Goal: Task Accomplishment & Management: Use online tool/utility

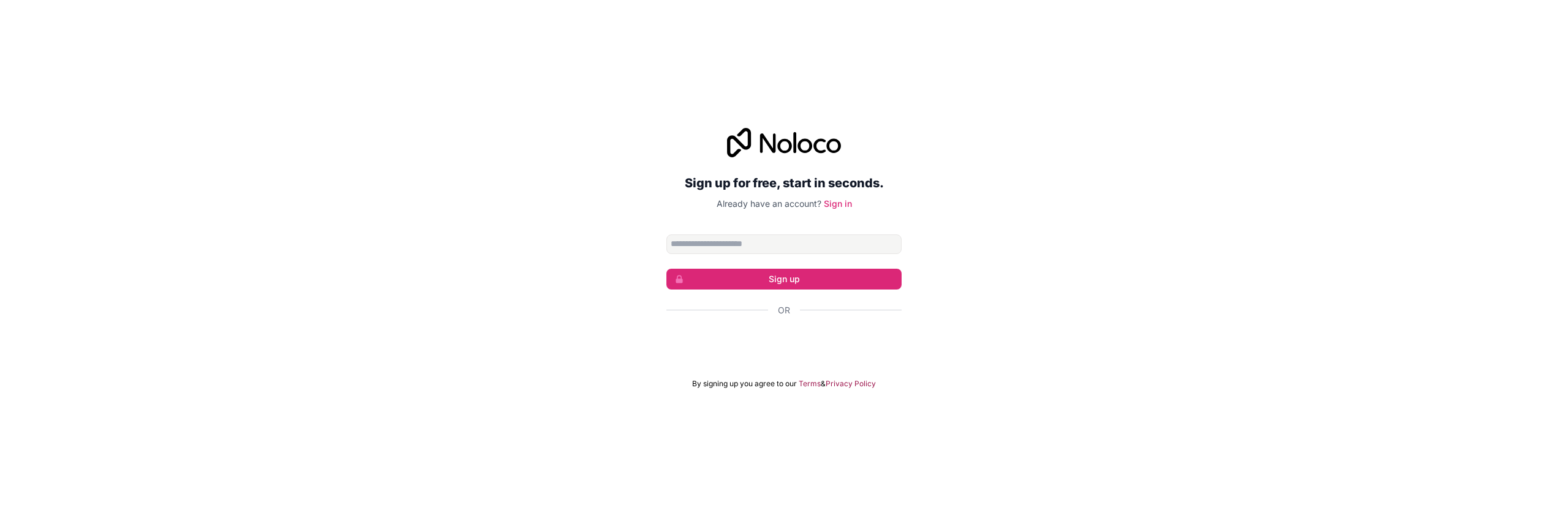
click at [974, 210] on div "Sign up for free, start in seconds. Already have an account? Sign in Sign up Or…" at bounding box center [784, 258] width 1568 height 295
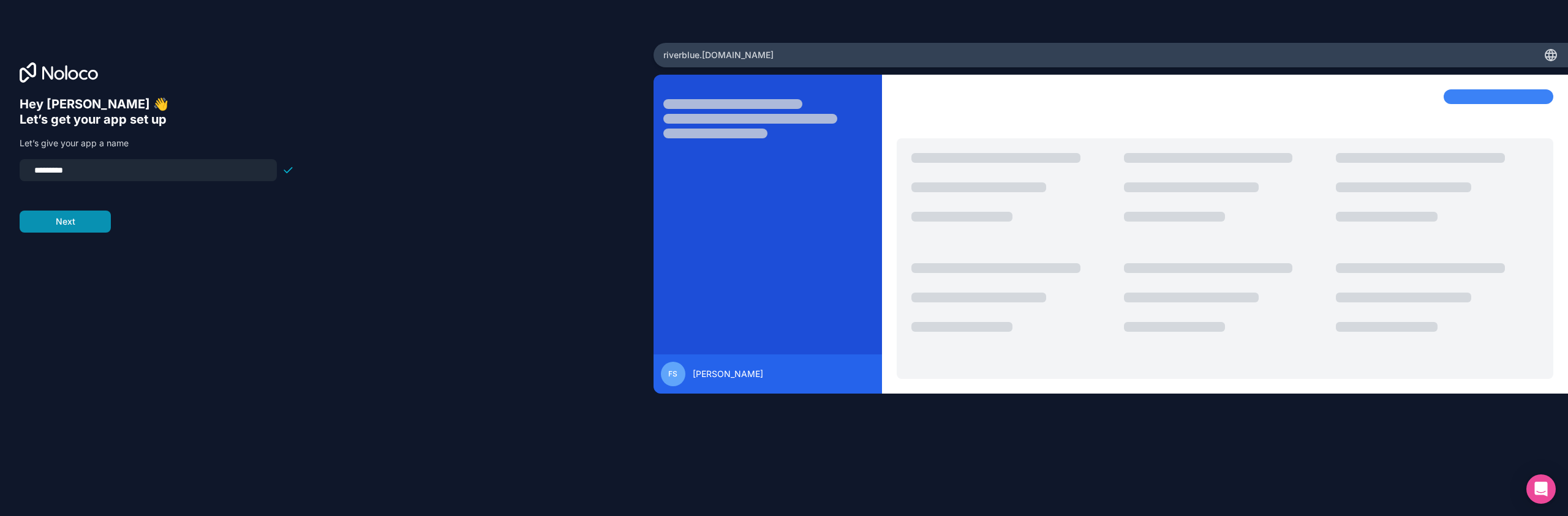
click at [79, 224] on button "Next" at bounding box center [65, 222] width 91 height 22
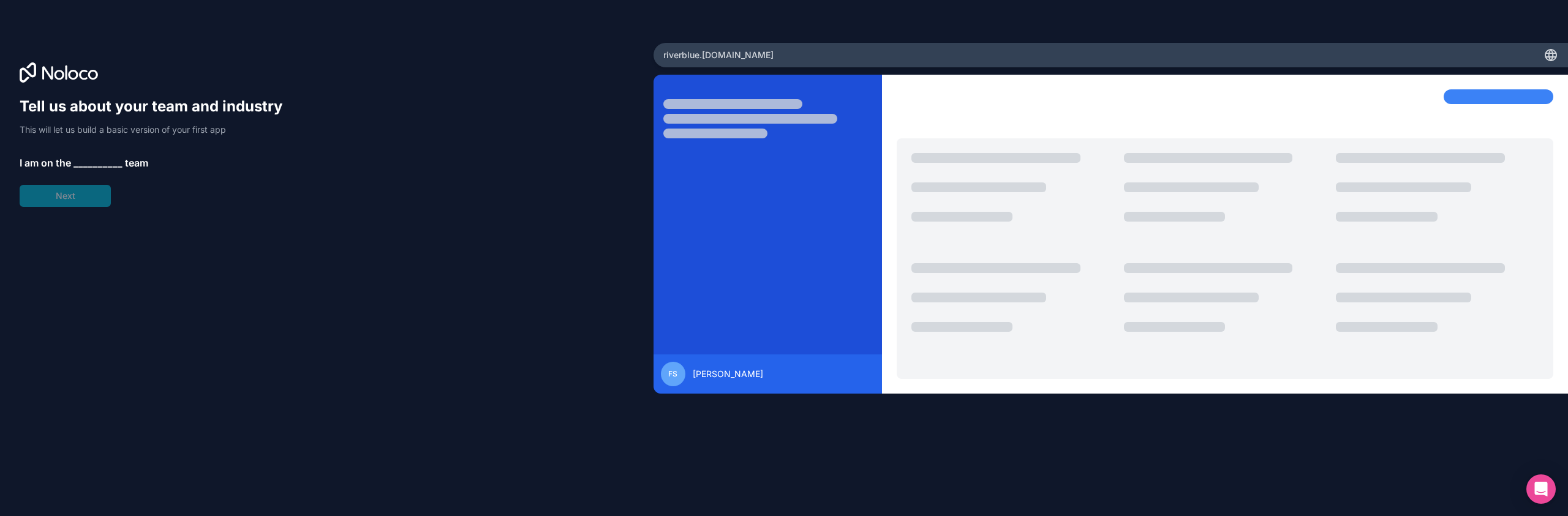
click at [90, 161] on span "__________" at bounding box center [98, 163] width 49 height 15
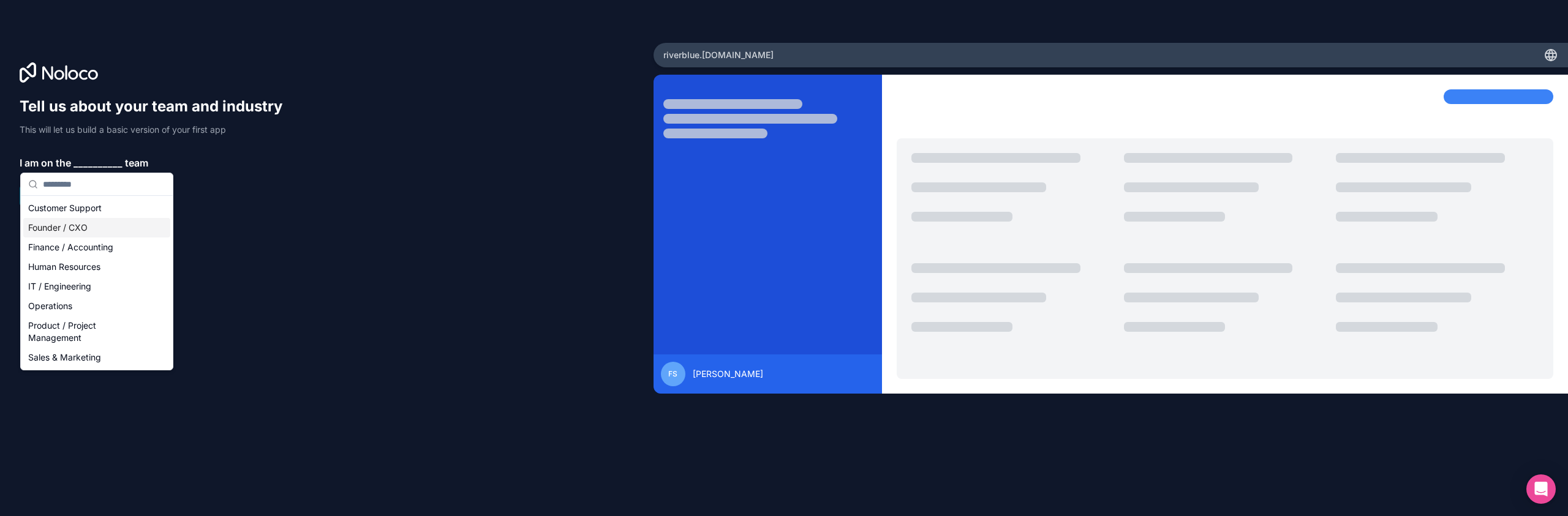
click at [102, 225] on div "Founder / CXO" at bounding box center [97, 228] width 147 height 20
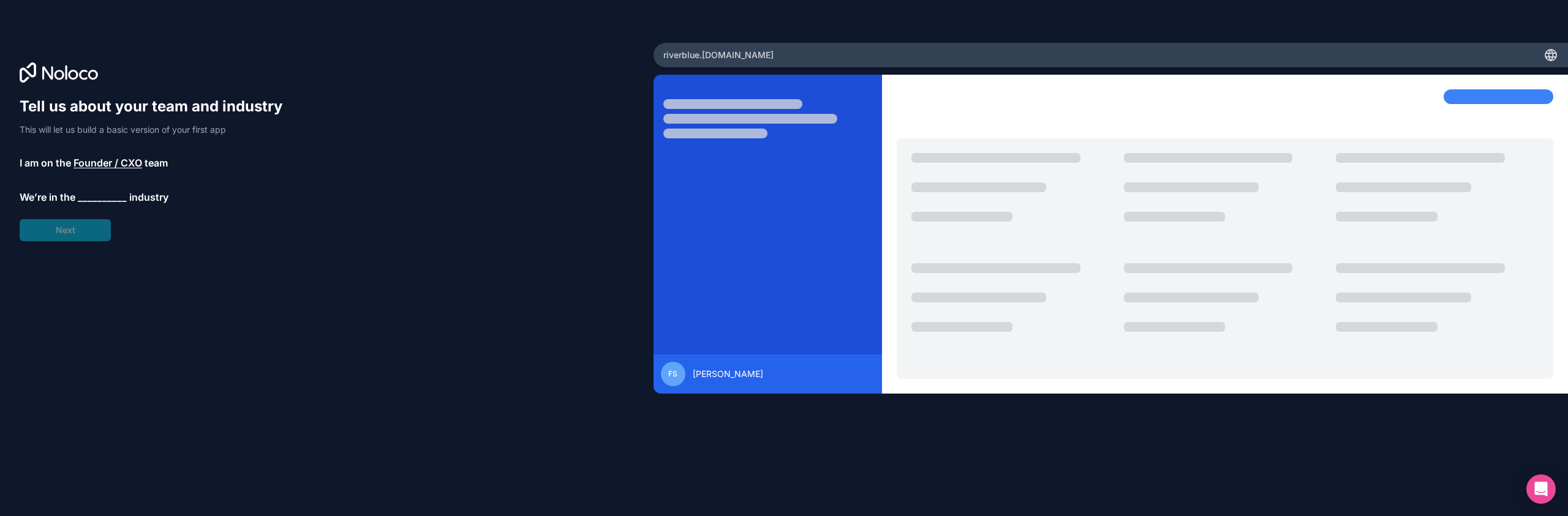
click at [98, 195] on span "__________" at bounding box center [102, 197] width 49 height 15
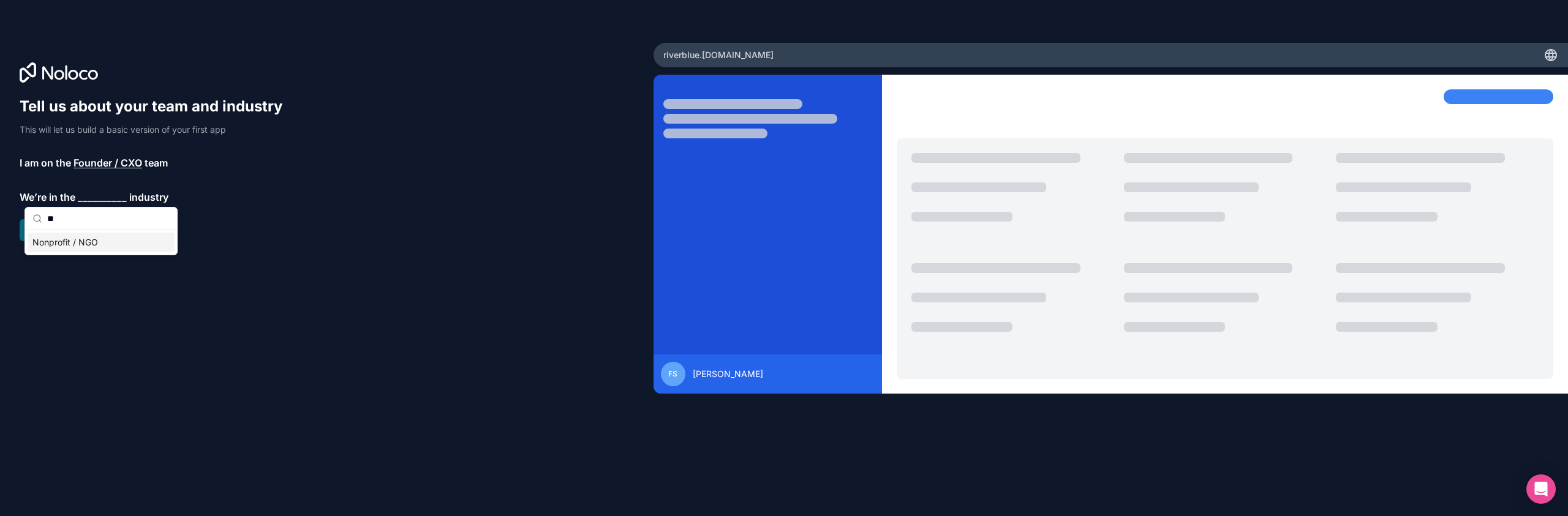
type input "*"
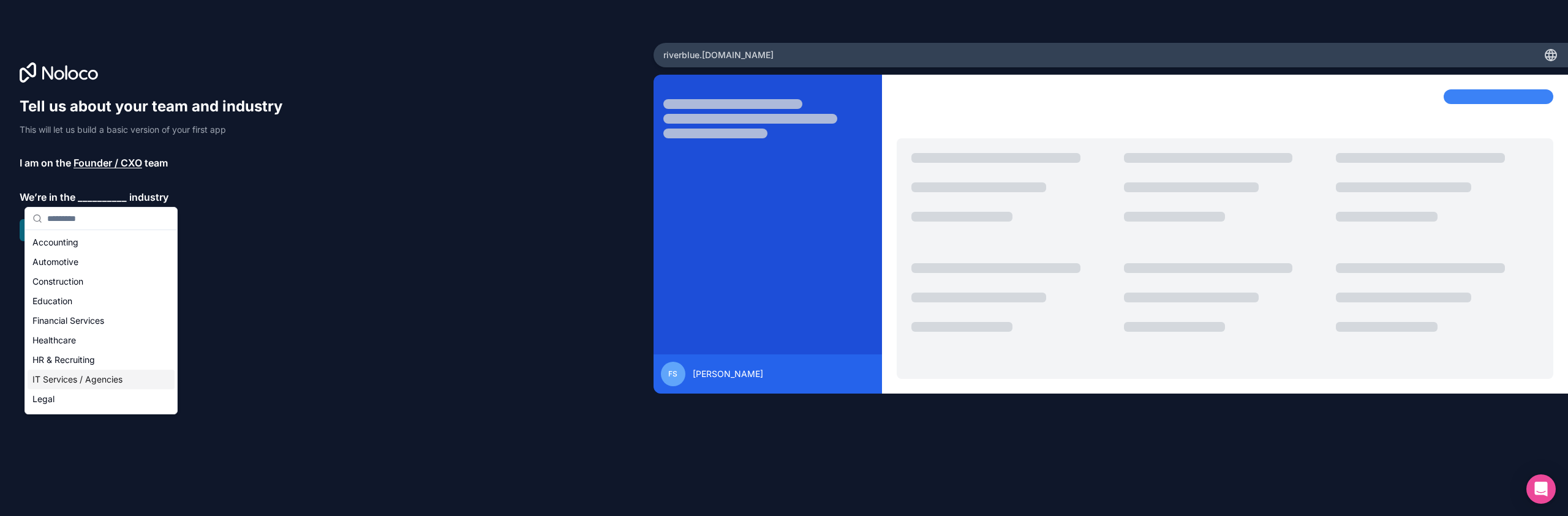
click at [90, 384] on div "IT Services / Agencies" at bounding box center [101, 379] width 147 height 20
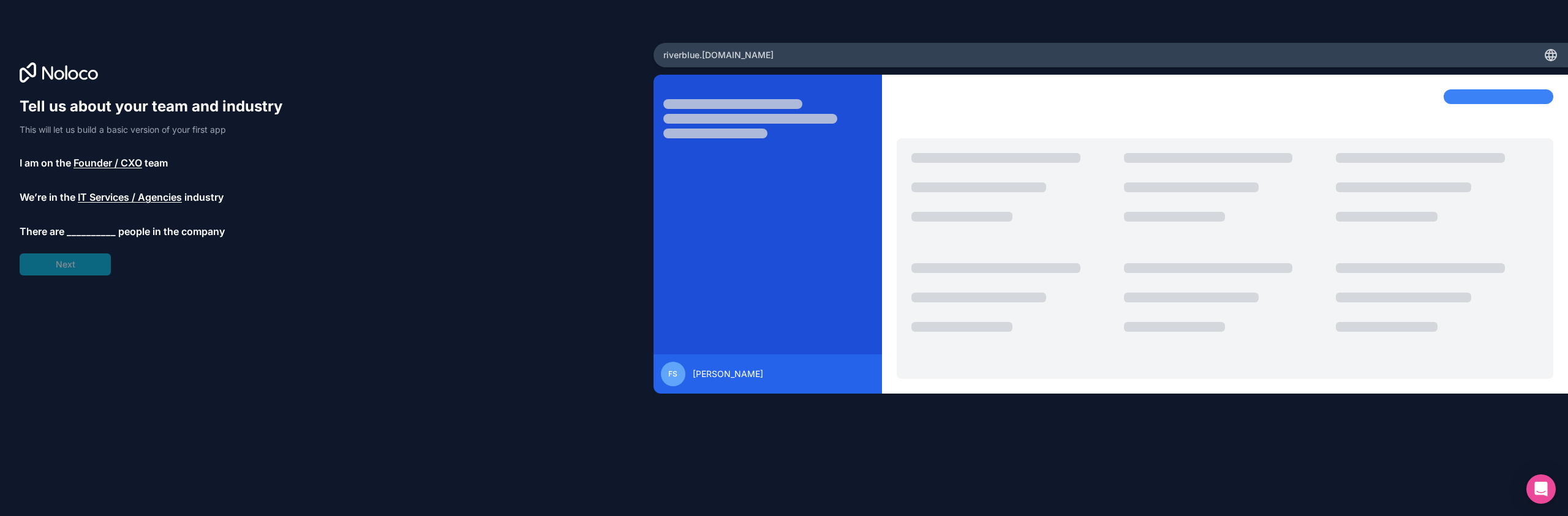
click at [93, 230] on span "__________" at bounding box center [91, 231] width 49 height 15
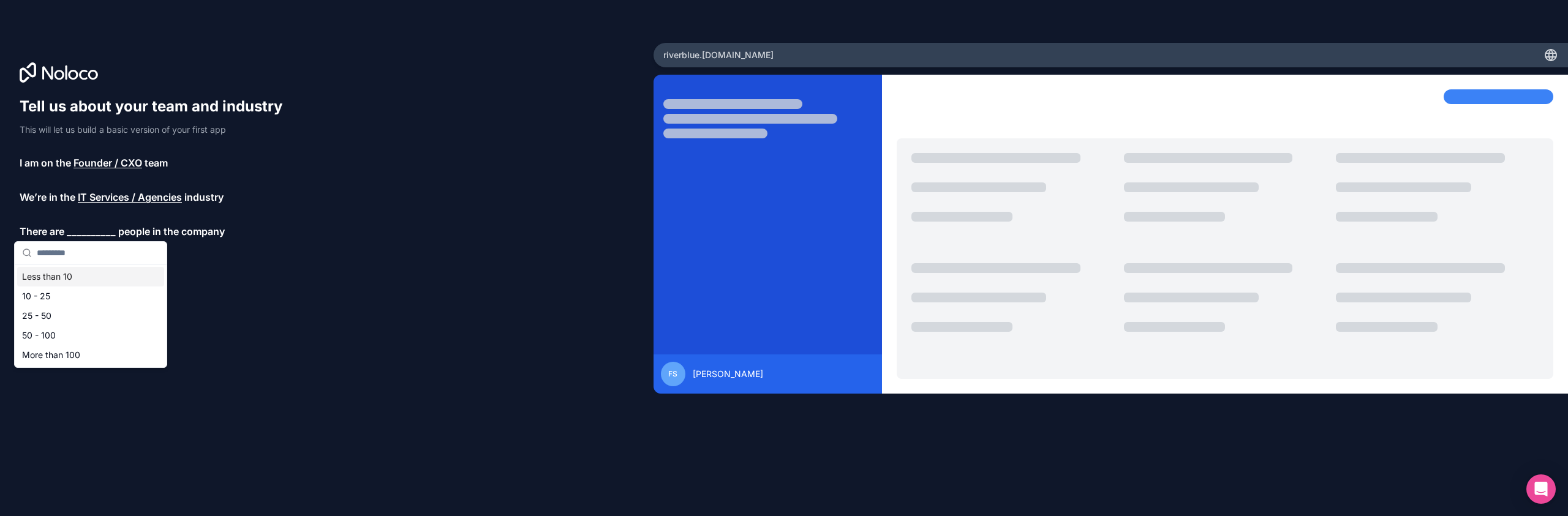
click at [82, 275] on div "Less than 10" at bounding box center [90, 277] width 147 height 20
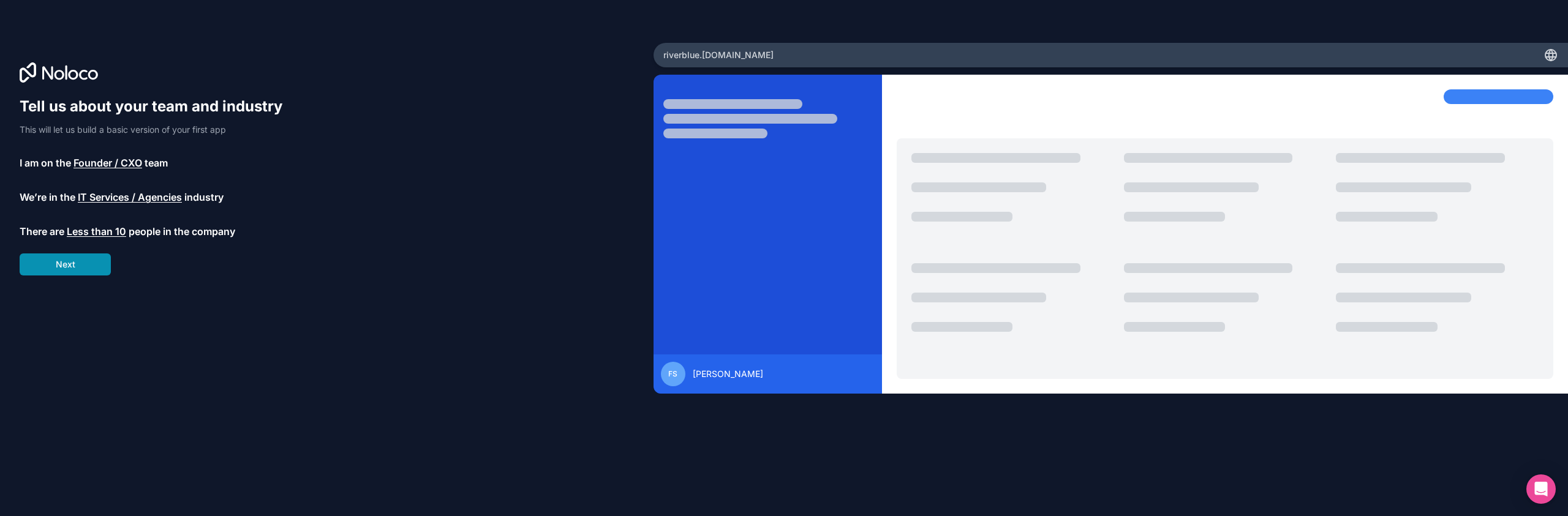
click at [82, 264] on button "Next" at bounding box center [65, 264] width 91 height 22
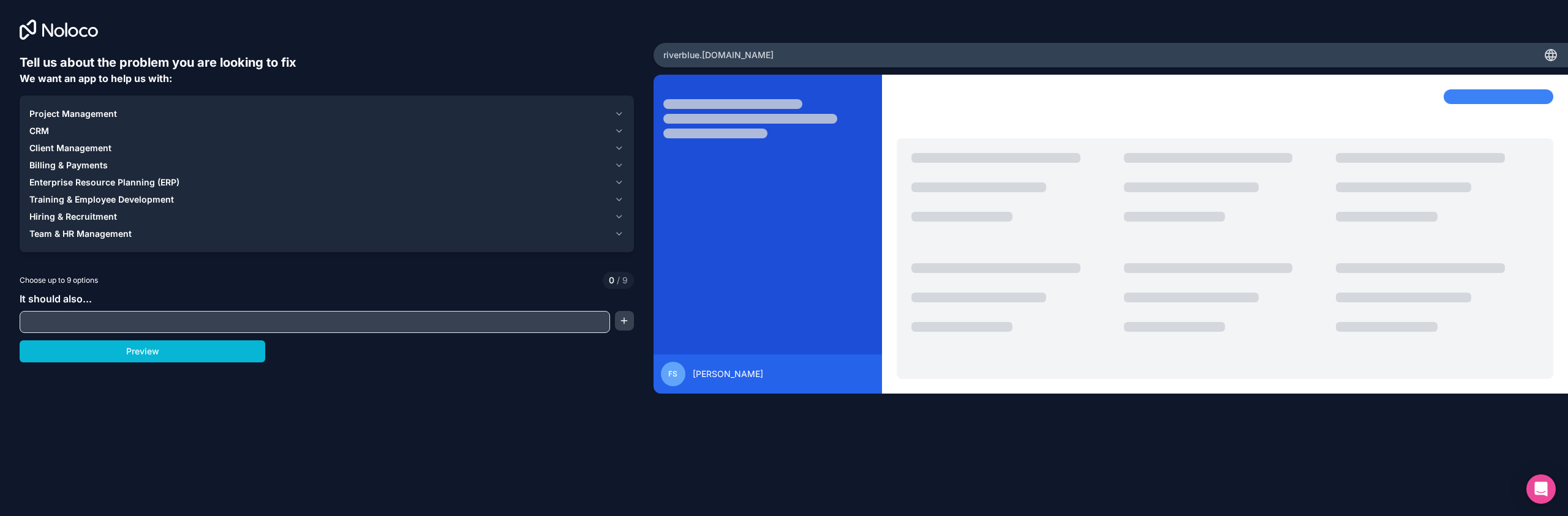
click at [233, 320] on input "text" at bounding box center [315, 321] width 585 height 17
click at [89, 228] on span "Team & HR Management" at bounding box center [80, 233] width 102 height 12
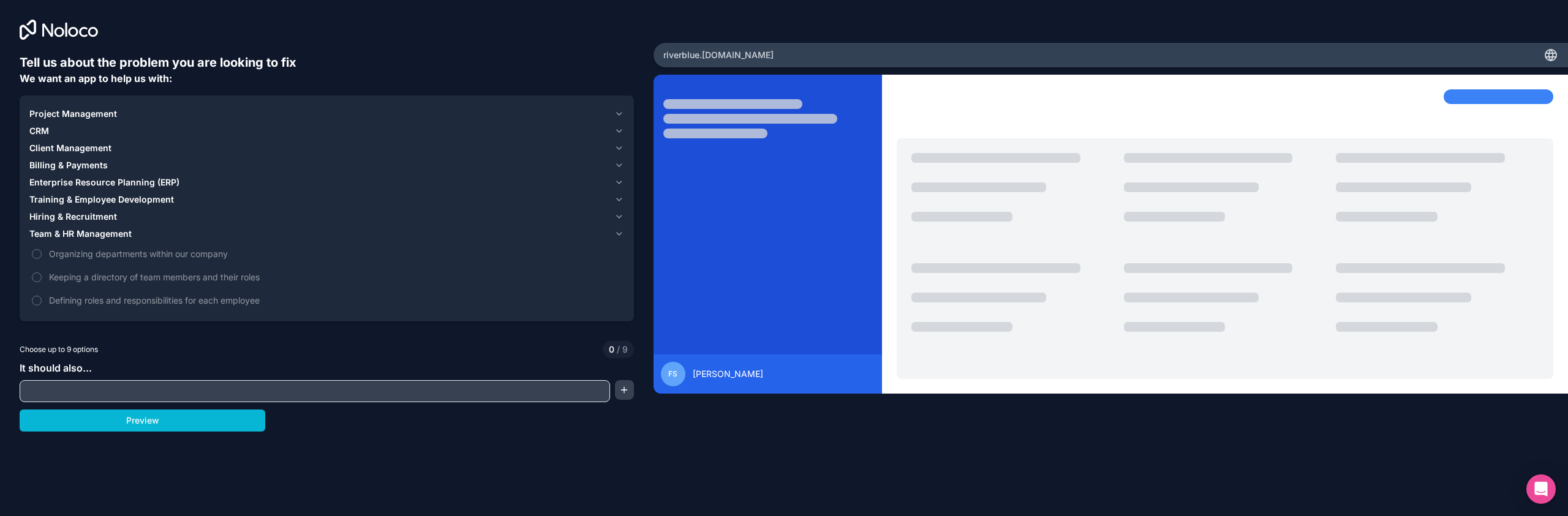
click at [68, 145] on span "Client Management" at bounding box center [71, 148] width 82 height 12
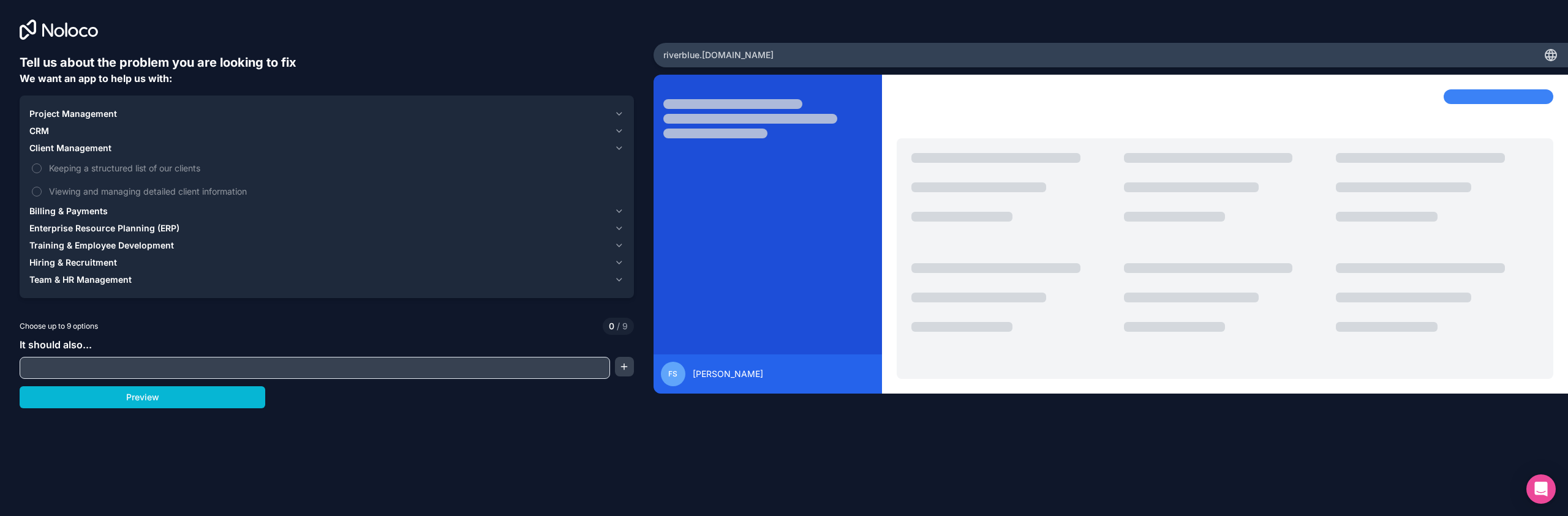
click at [42, 125] on span "CRM" at bounding box center [39, 131] width 20 height 12
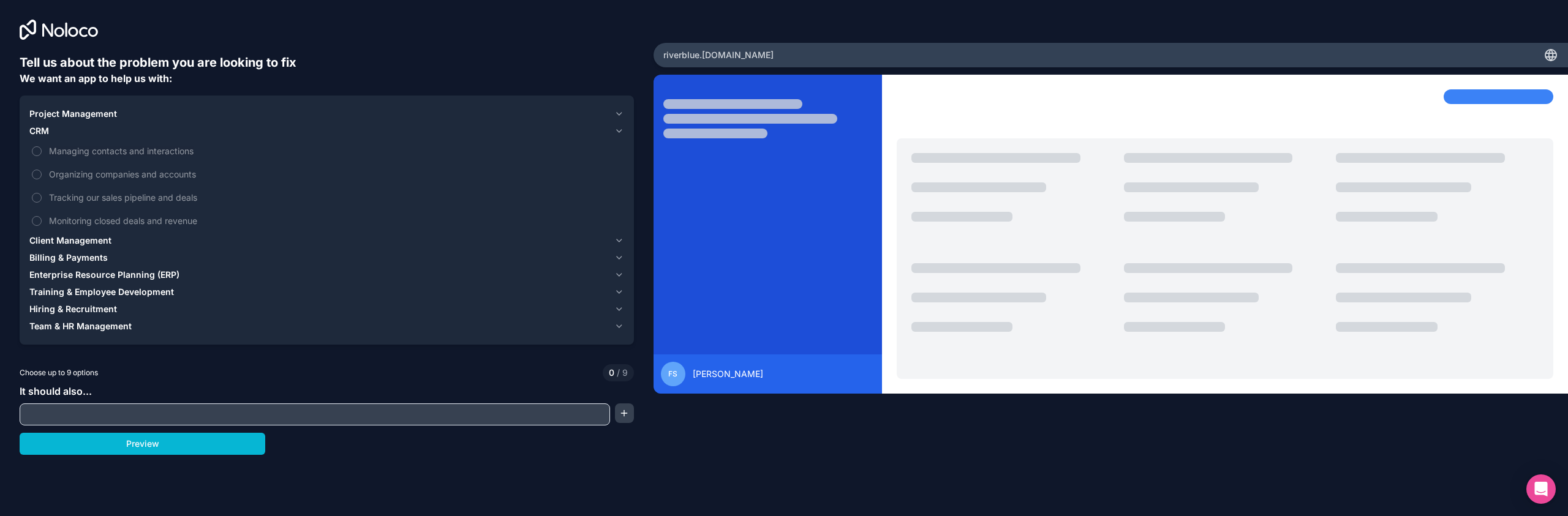
click at [44, 119] on span "Project Management" at bounding box center [73, 114] width 87 height 12
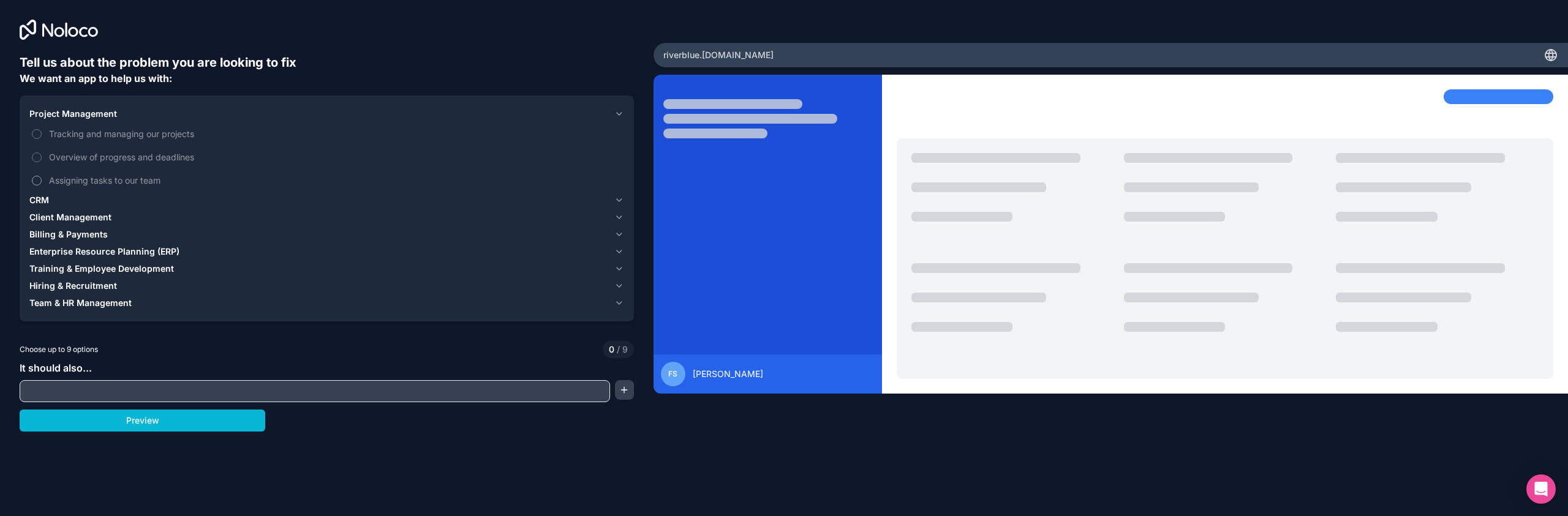
click at [68, 179] on span "Assigning tasks to our team" at bounding box center [336, 181] width 573 height 13
click at [42, 179] on button "Assigning tasks to our team" at bounding box center [36, 180] width 10 height 10
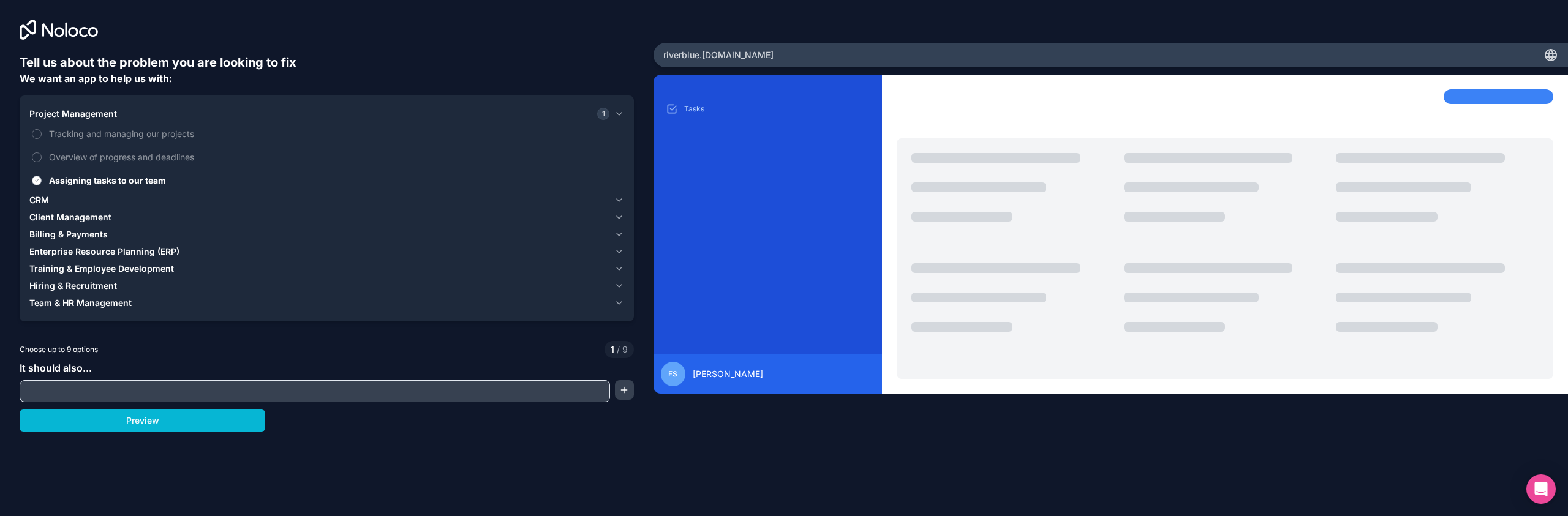
click at [127, 183] on span "Assigning tasks to our team" at bounding box center [336, 181] width 573 height 13
click at [42, 183] on button "Assigning tasks to our team" at bounding box center [36, 180] width 10 height 10
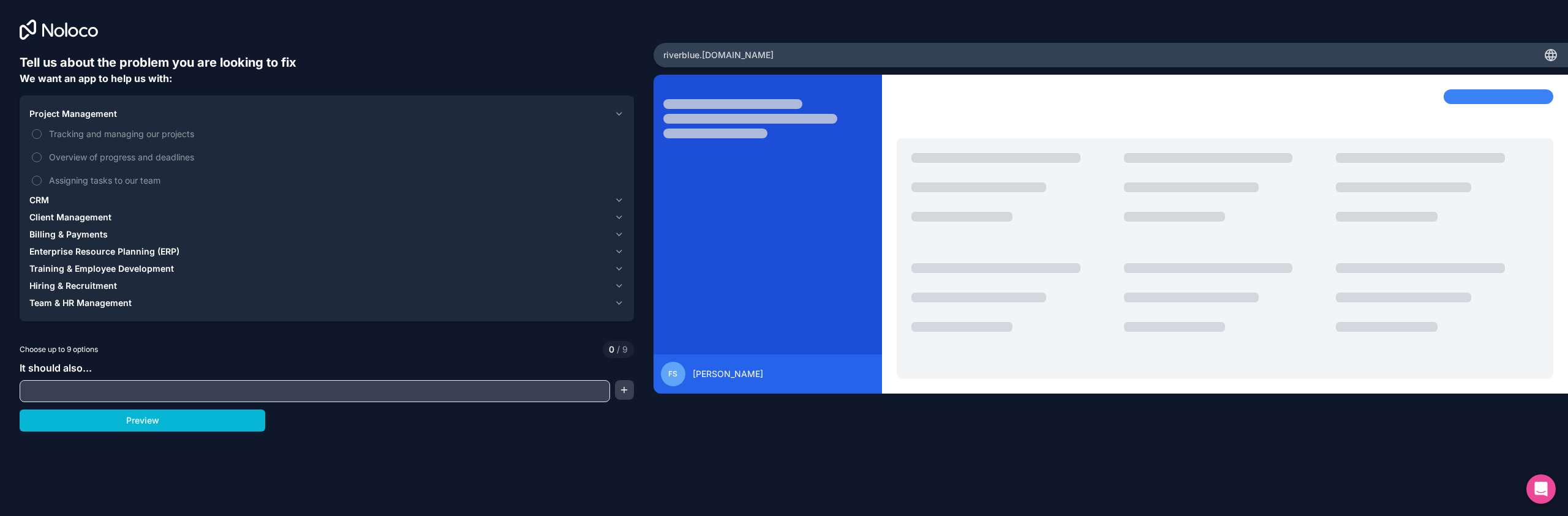
click at [115, 299] on span "Team & HR Management" at bounding box center [80, 302] width 102 height 12
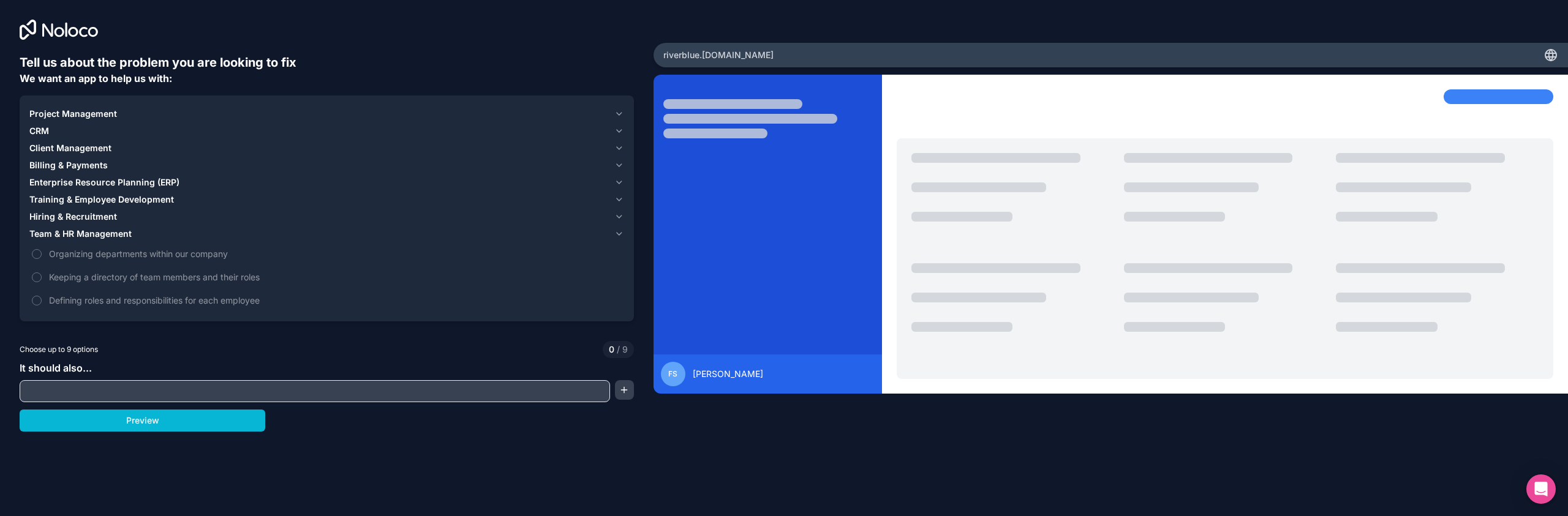
click at [98, 216] on span "Hiring & Recruitment" at bounding box center [73, 217] width 87 height 12
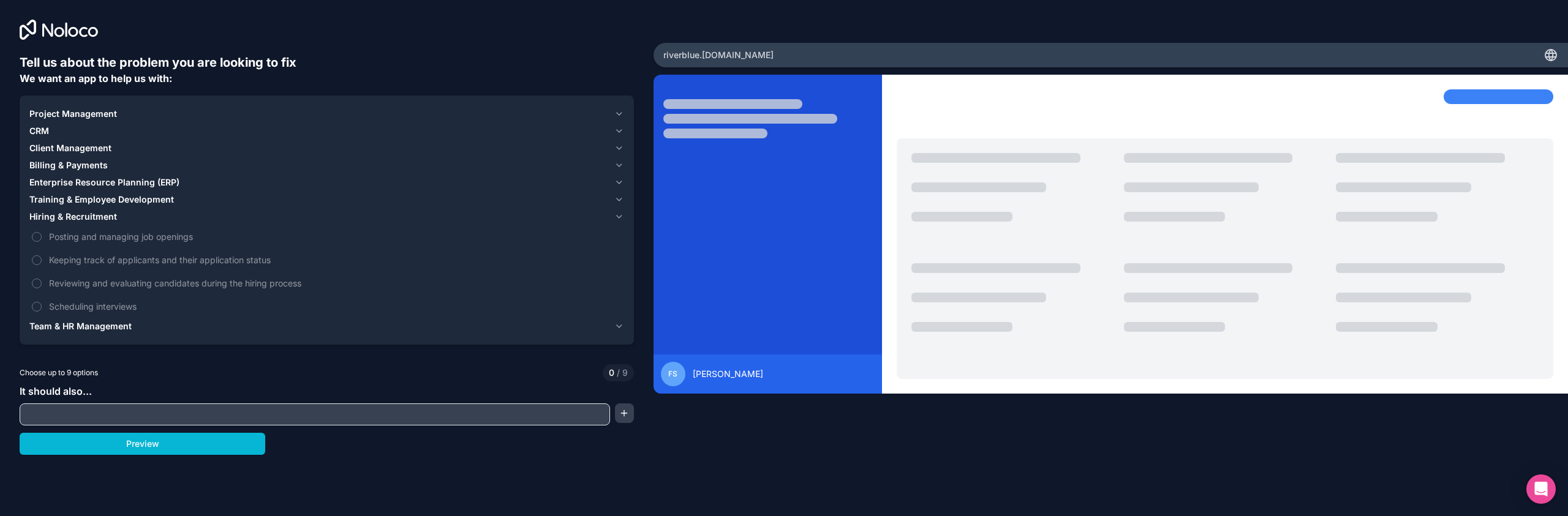
click at [104, 200] on span "Training & Employee Development" at bounding box center [101, 200] width 145 height 12
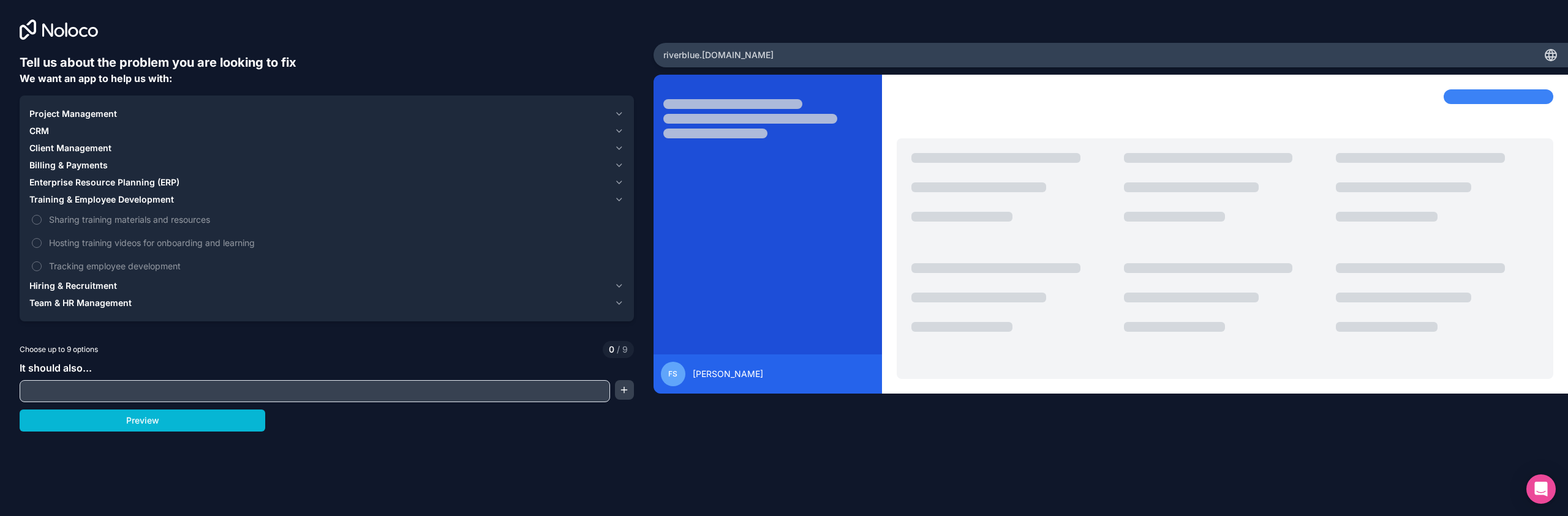
click at [101, 183] on span "Enterprise Resource Planning (ERP)" at bounding box center [104, 182] width 150 height 12
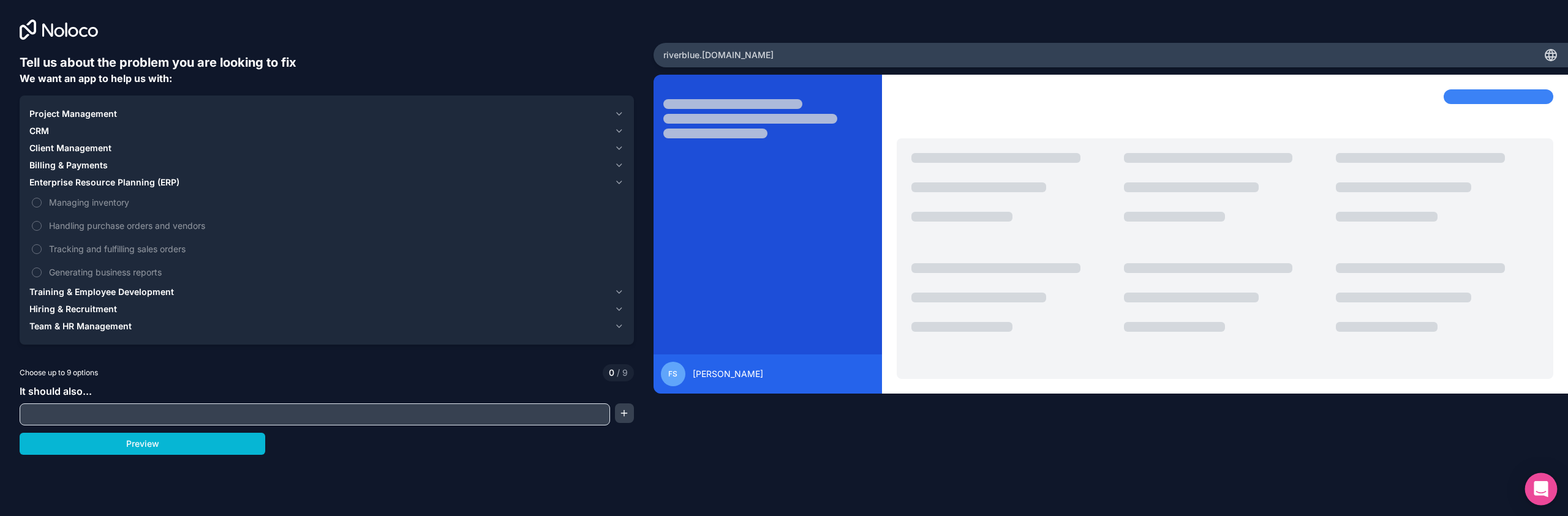
click at [1551, 485] on div "Open Intercom Messenger" at bounding box center [1542, 490] width 32 height 32
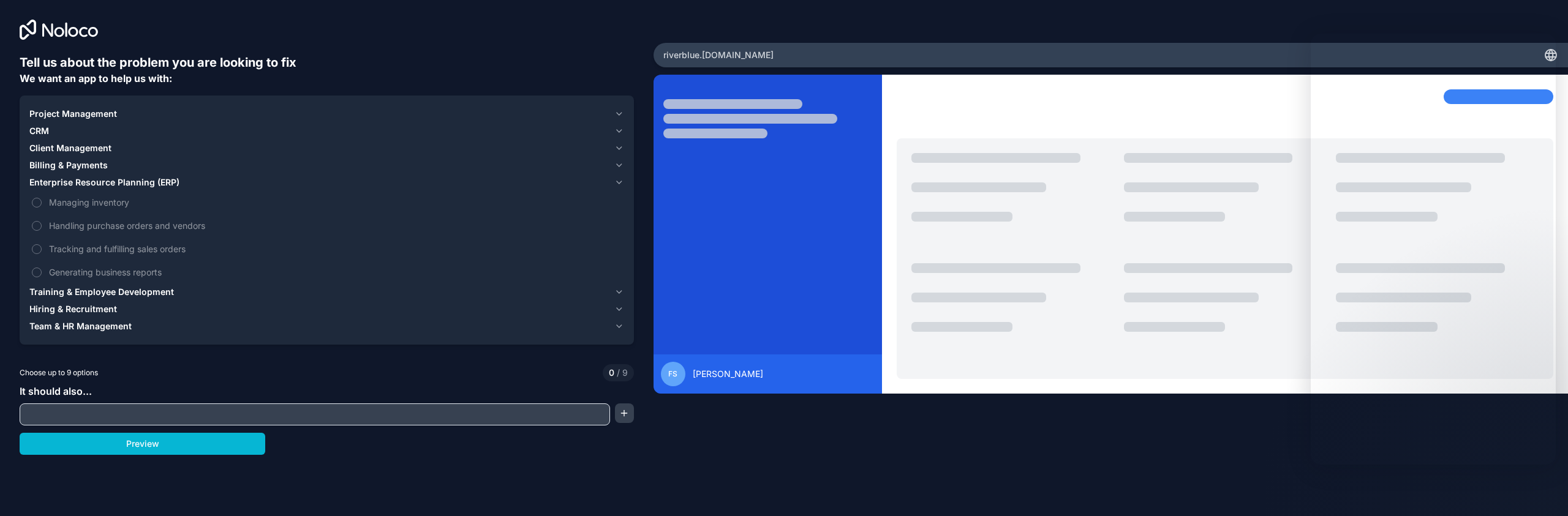
click at [563, 33] on div at bounding box center [327, 29] width 614 height 20
click at [74, 34] on icon at bounding box center [59, 30] width 79 height 21
click at [75, 26] on icon at bounding box center [59, 30] width 79 height 21
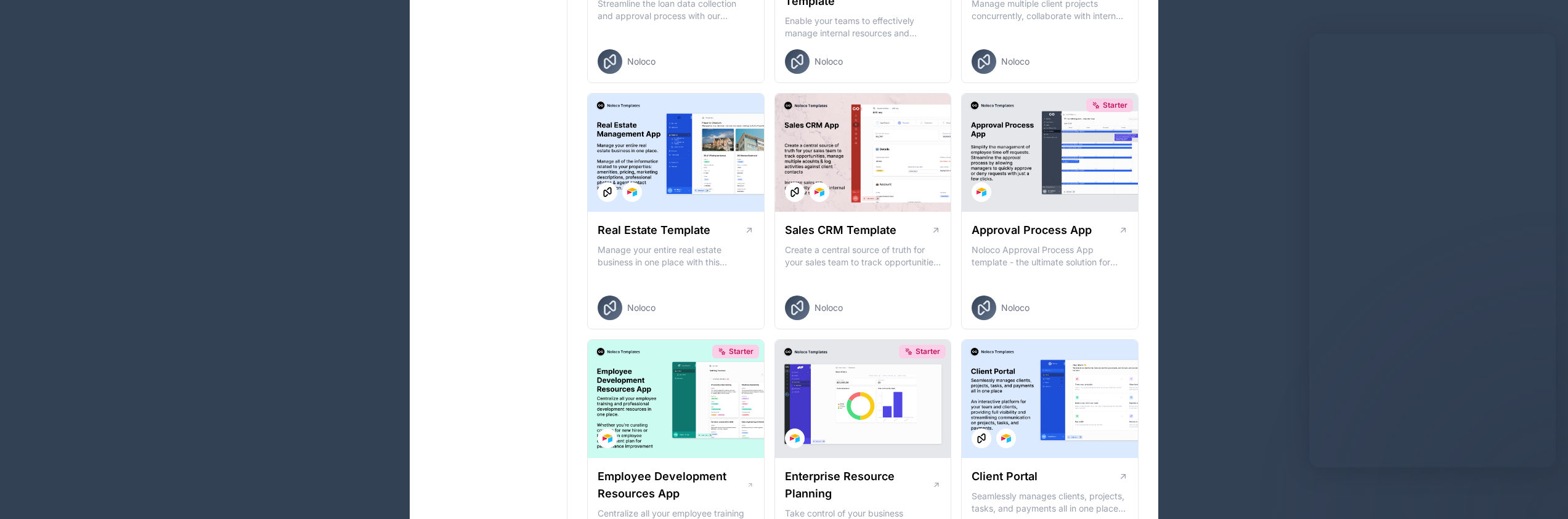
scroll to position [955, 0]
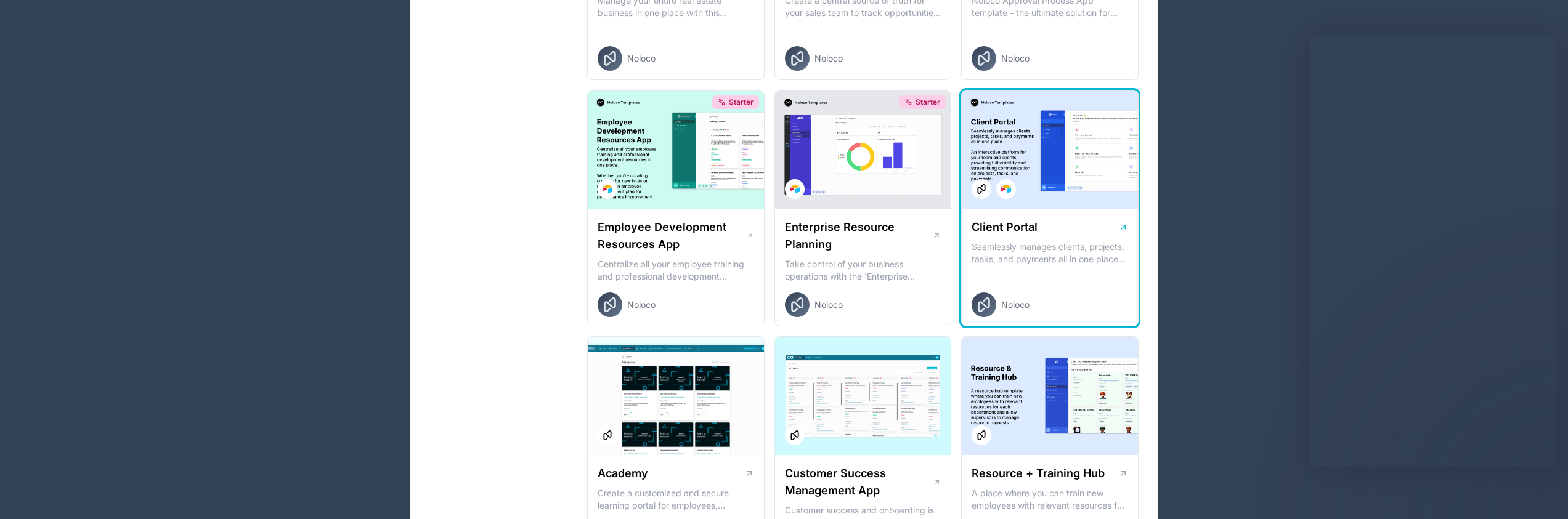
click at [1056, 150] on div at bounding box center [1050, 150] width 177 height 118
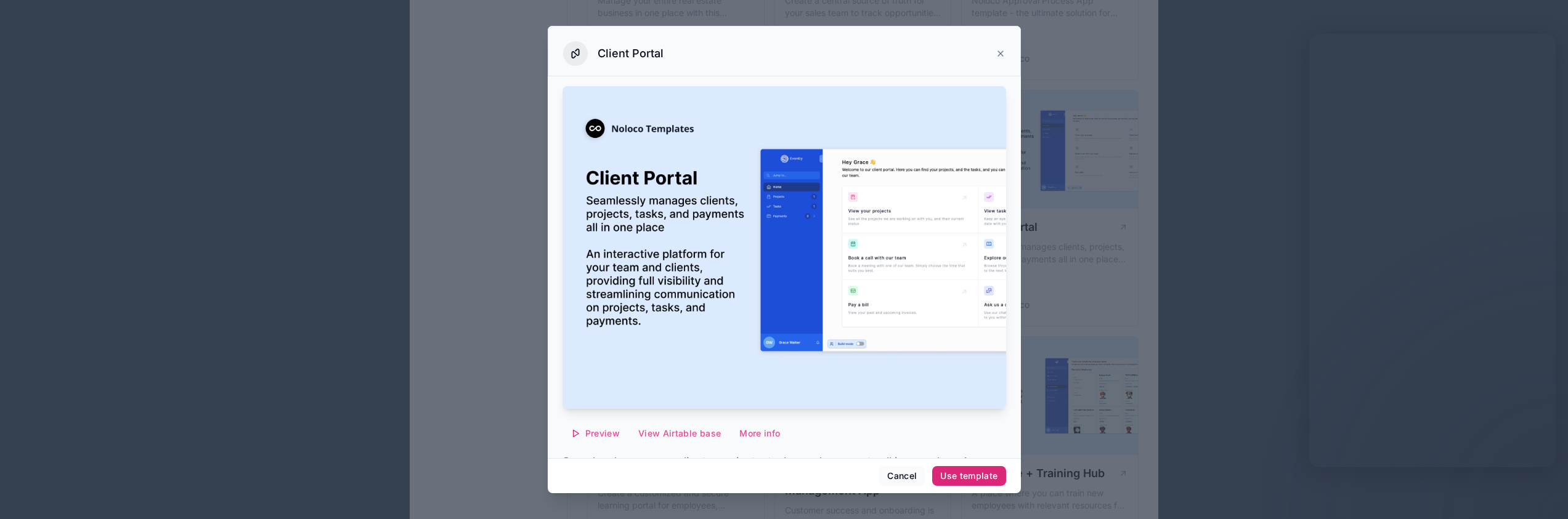
click at [960, 473] on div "Use template" at bounding box center [969, 475] width 58 height 11
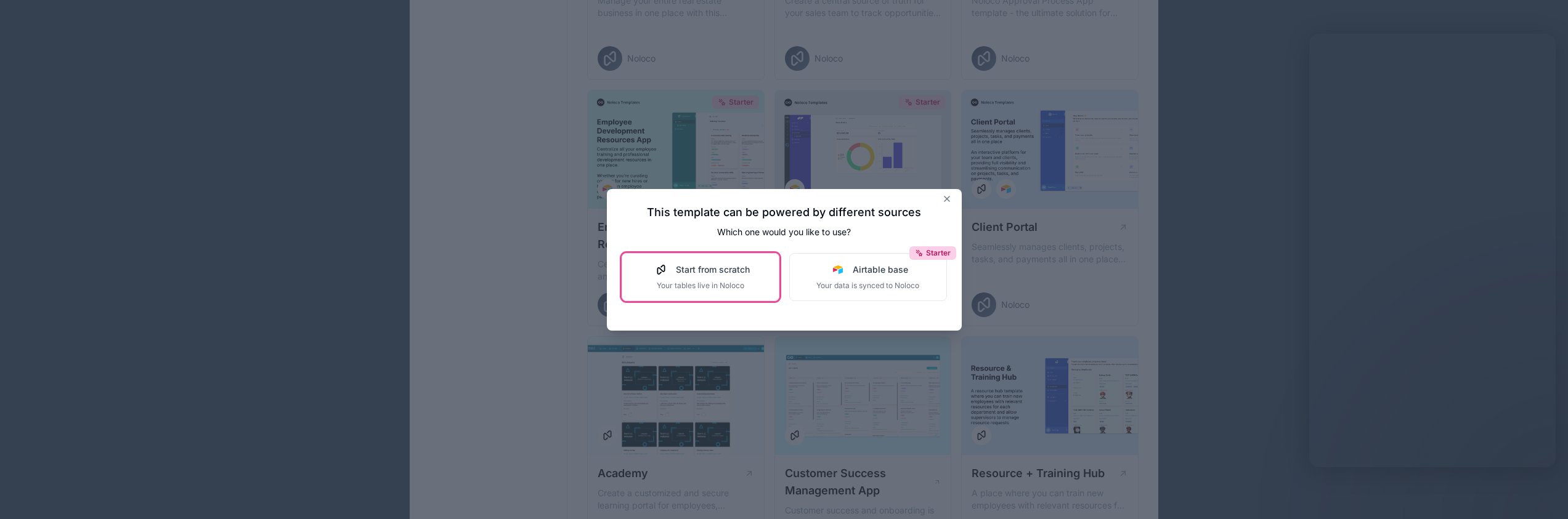
click at [717, 279] on div "Start from scratch Your tables live in Noloco" at bounding box center [701, 277] width 98 height 27
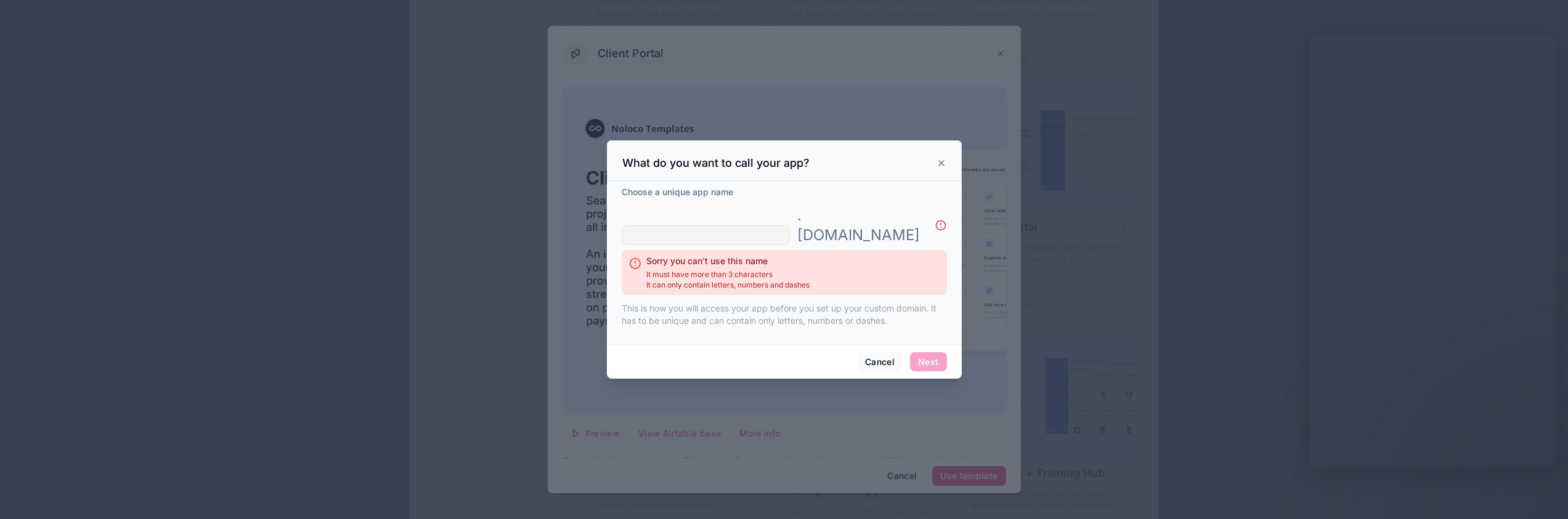
type input "*"
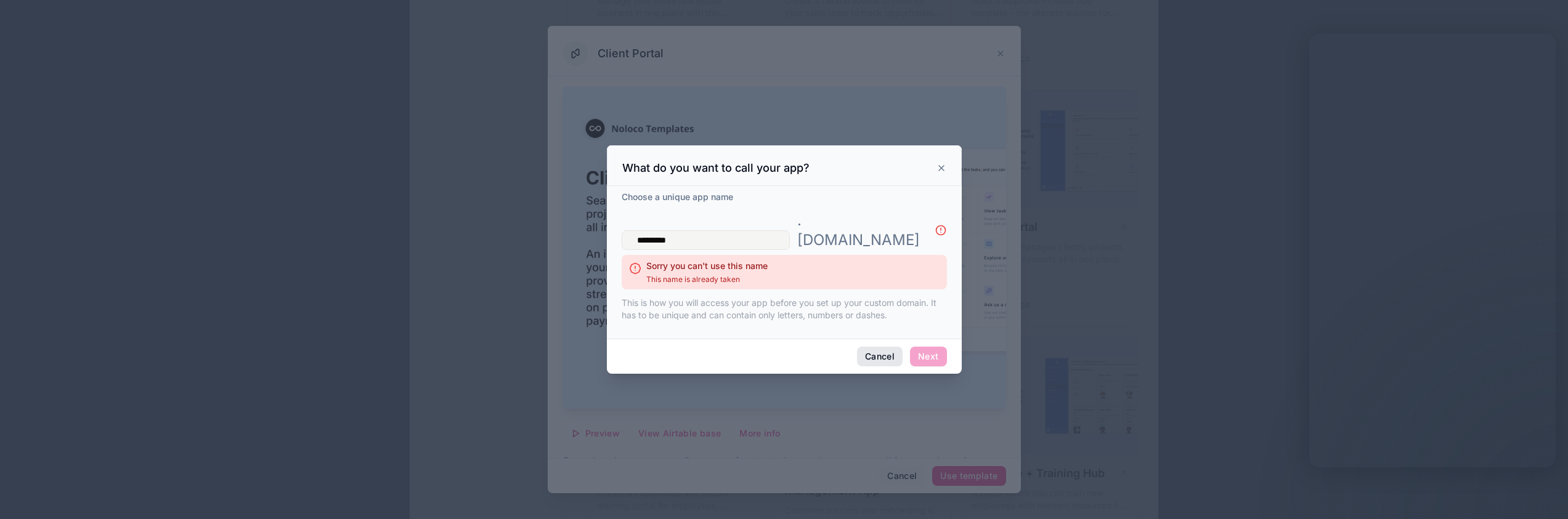
type input "*********"
click at [890, 347] on button "Cancel" at bounding box center [880, 357] width 46 height 20
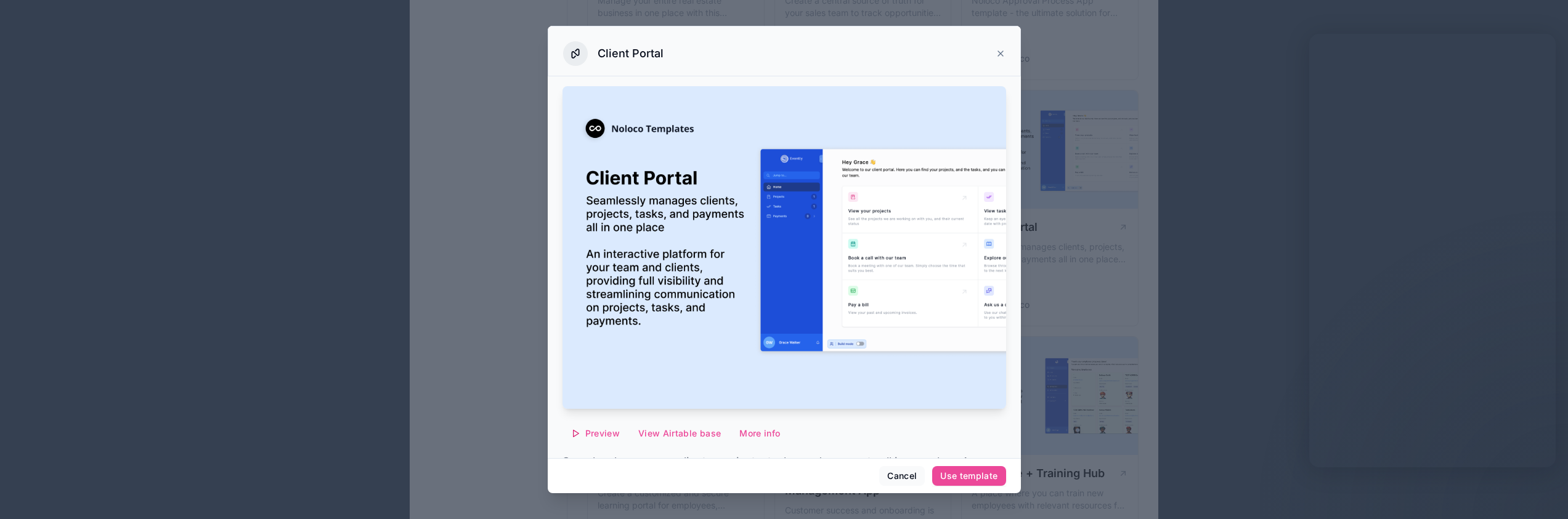
click at [890, 348] on img at bounding box center [784, 247] width 443 height 323
click at [905, 475] on button "Cancel" at bounding box center [902, 475] width 46 height 20
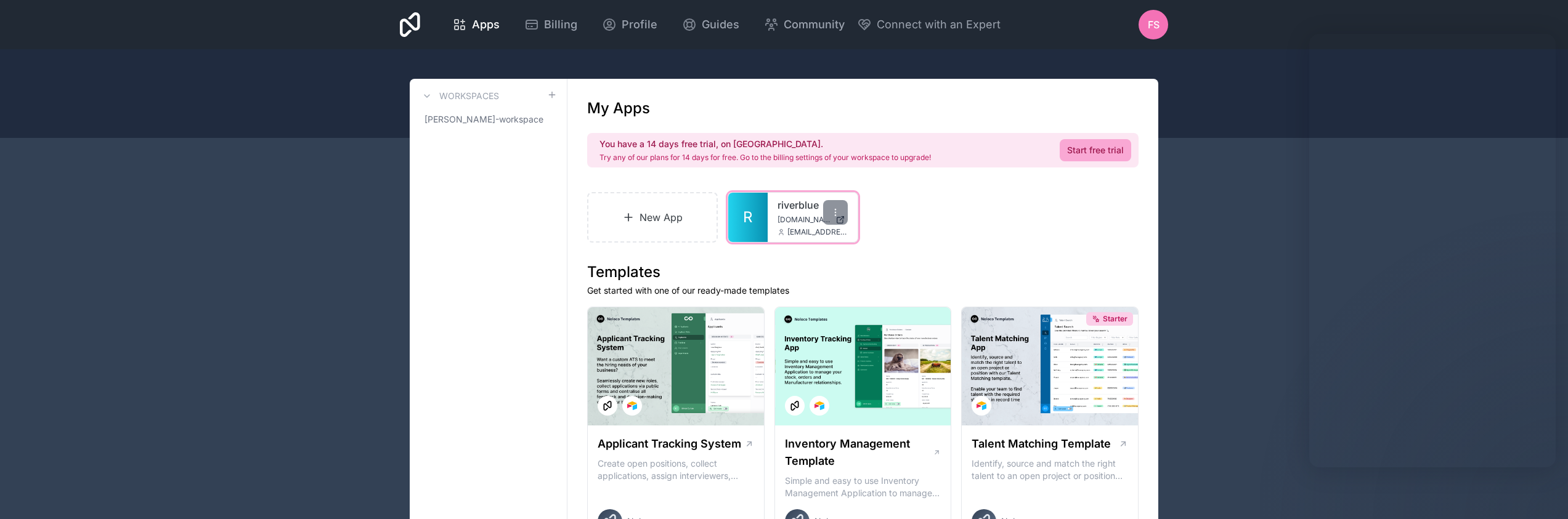
click at [789, 206] on link "riverblue" at bounding box center [812, 205] width 70 height 15
click at [838, 210] on icon at bounding box center [835, 212] width 10 height 10
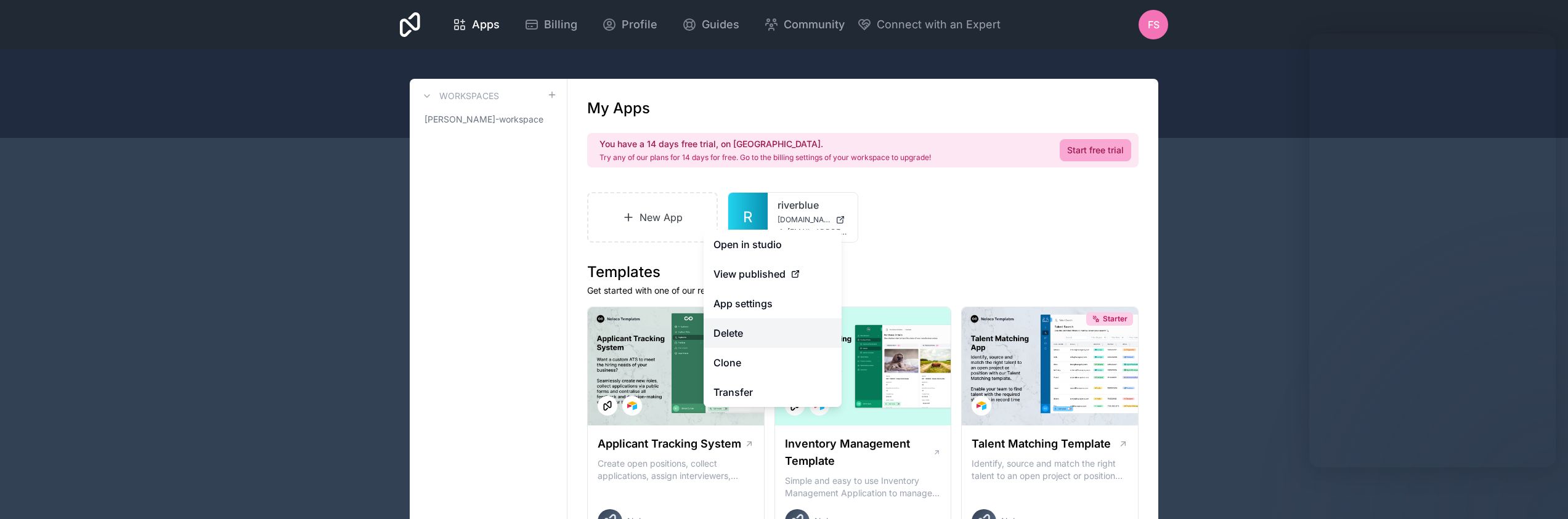
click at [747, 329] on button "Delete" at bounding box center [772, 333] width 138 height 30
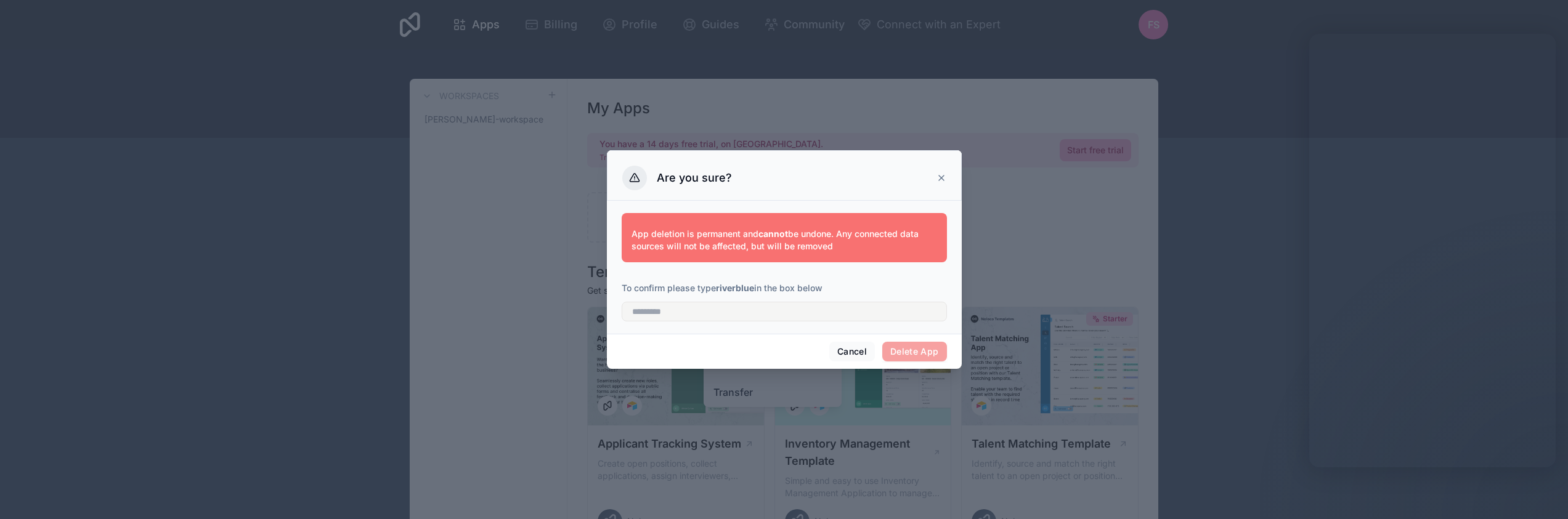
click at [732, 284] on strong "riverblue" at bounding box center [735, 288] width 38 height 10
copy strong "riverblue"
click at [715, 309] on input "text" at bounding box center [784, 312] width 325 height 20
paste input "*********"
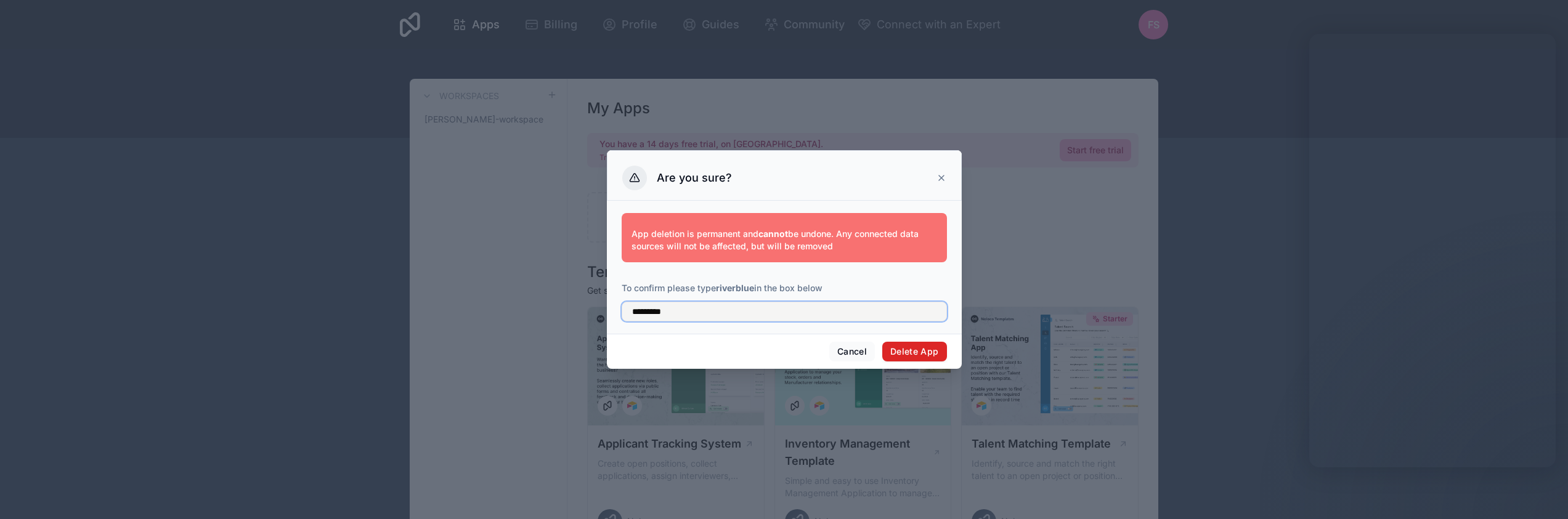
type input "*********"
click at [926, 351] on button "Delete App" at bounding box center [915, 351] width 65 height 20
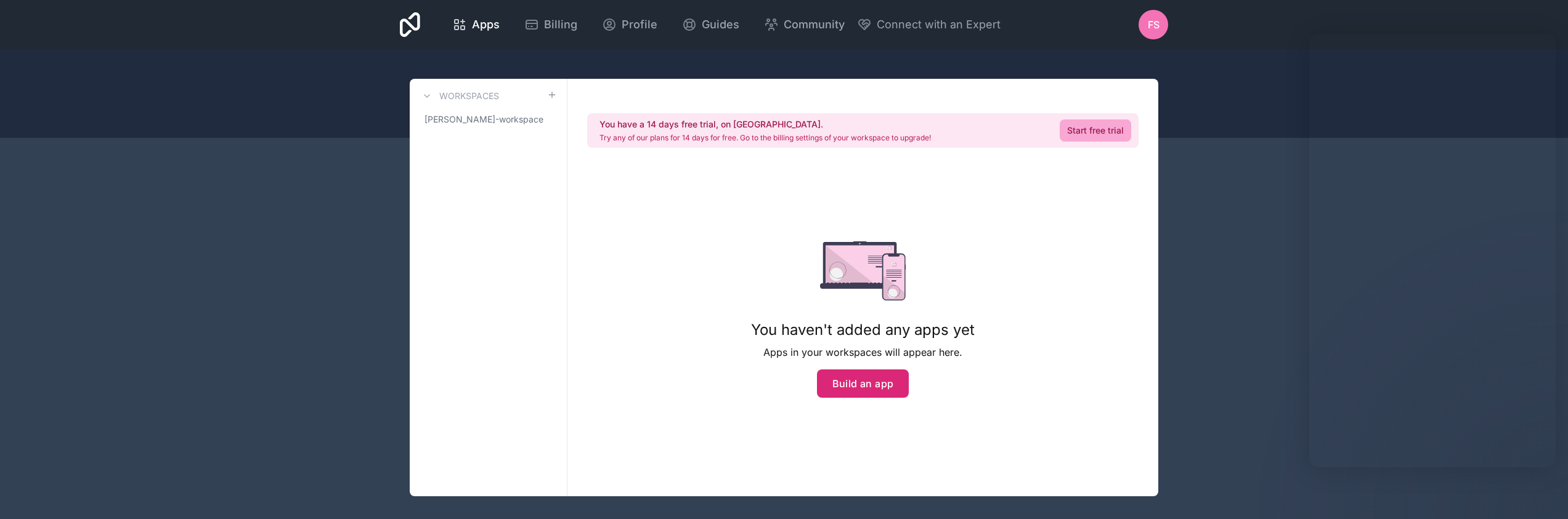
click at [855, 382] on button "Build an app" at bounding box center [863, 383] width 92 height 28
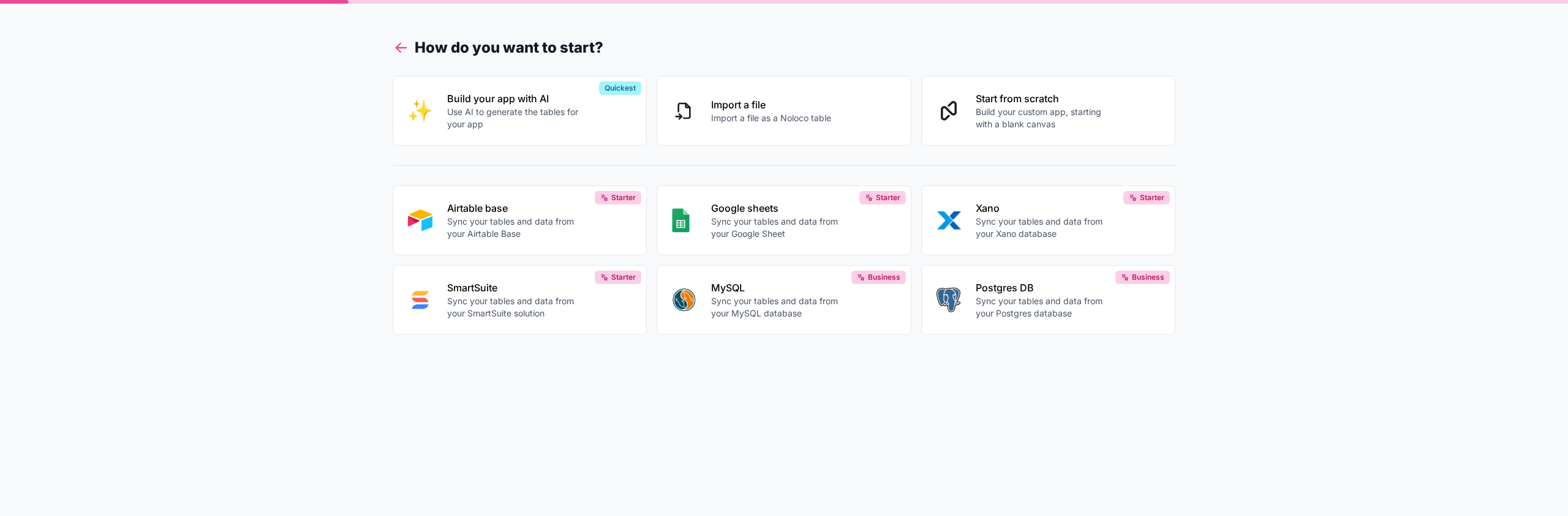
click at [408, 56] on icon at bounding box center [401, 47] width 17 height 17
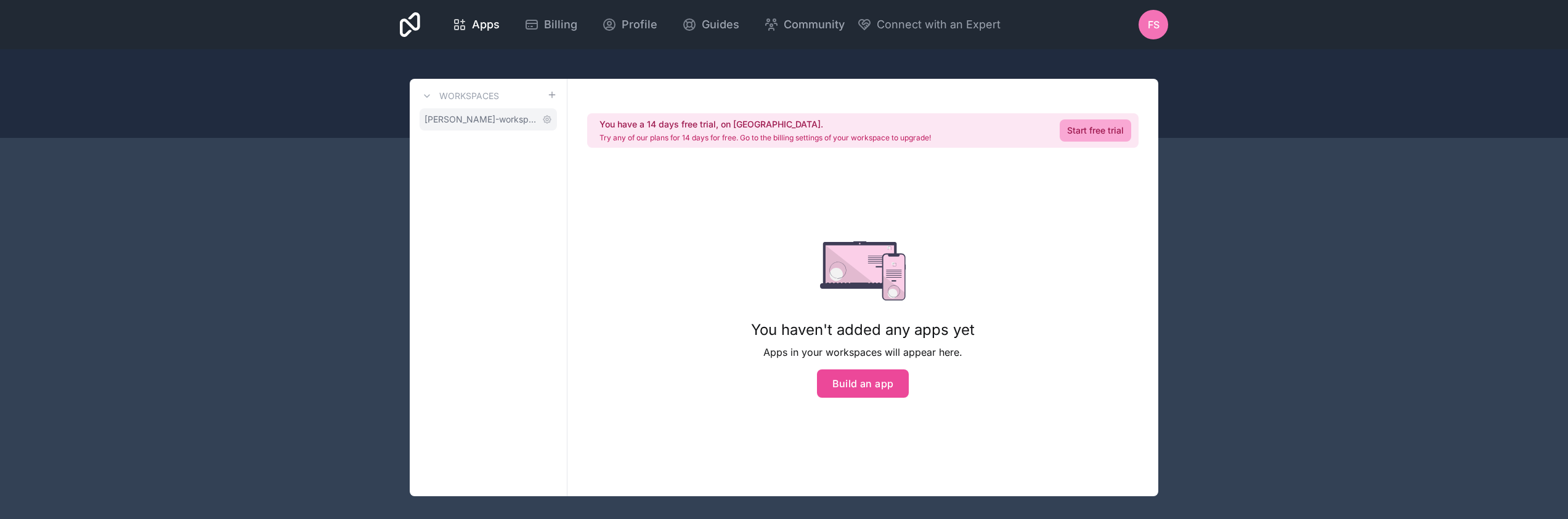
click at [483, 126] on link "farooq-syed-workspace" at bounding box center [488, 120] width 137 height 22
click at [877, 376] on button "Build an app" at bounding box center [863, 383] width 92 height 28
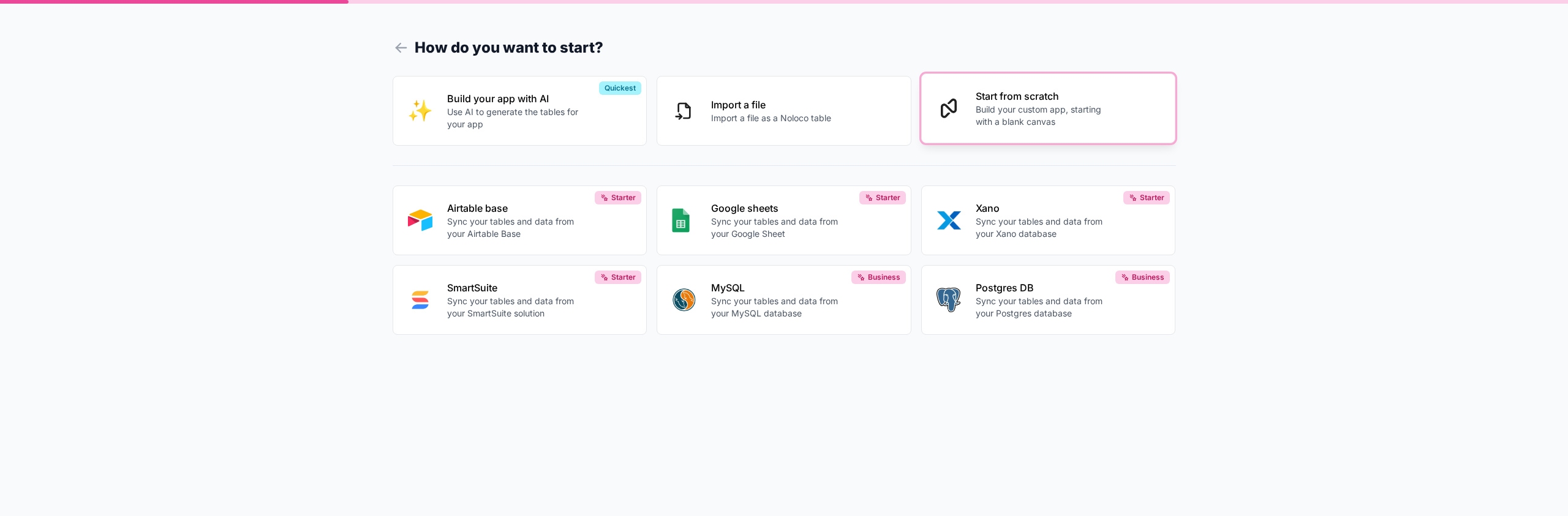
click at [1036, 129] on button "Start from scratch Build your custom app, starting with a blank canvas" at bounding box center [1048, 108] width 255 height 70
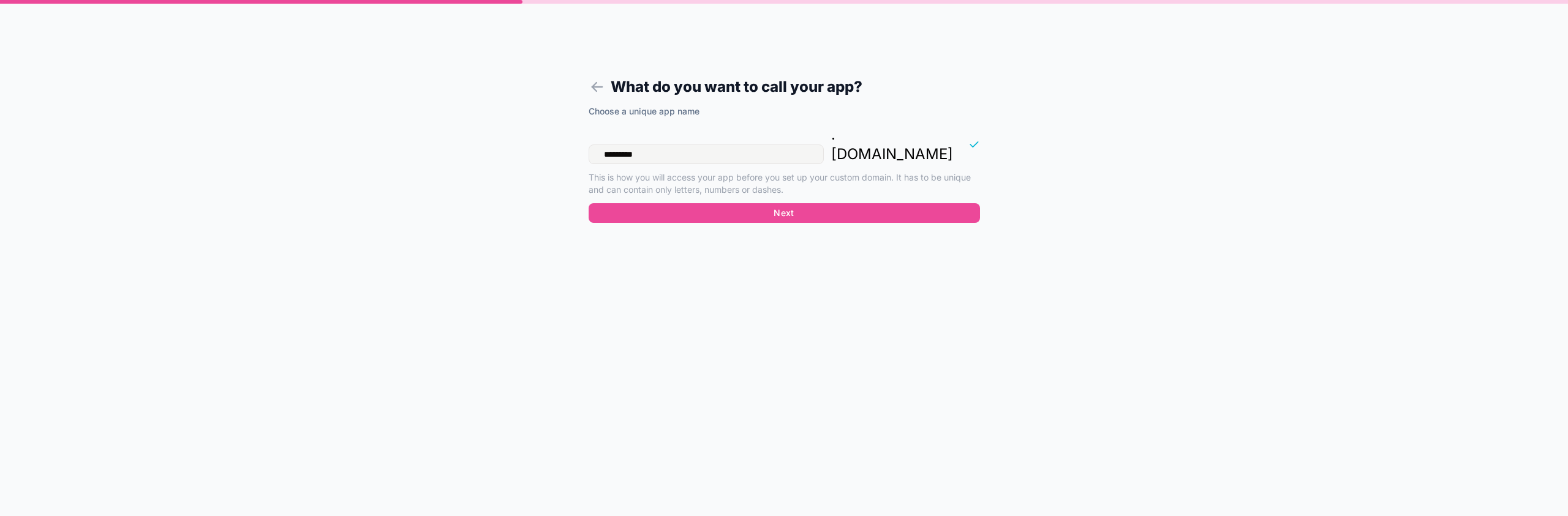
click at [954, 181] on div "Choose a unique app name ********* . noloco.co This is how you will access your…" at bounding box center [784, 153] width 391 height 98
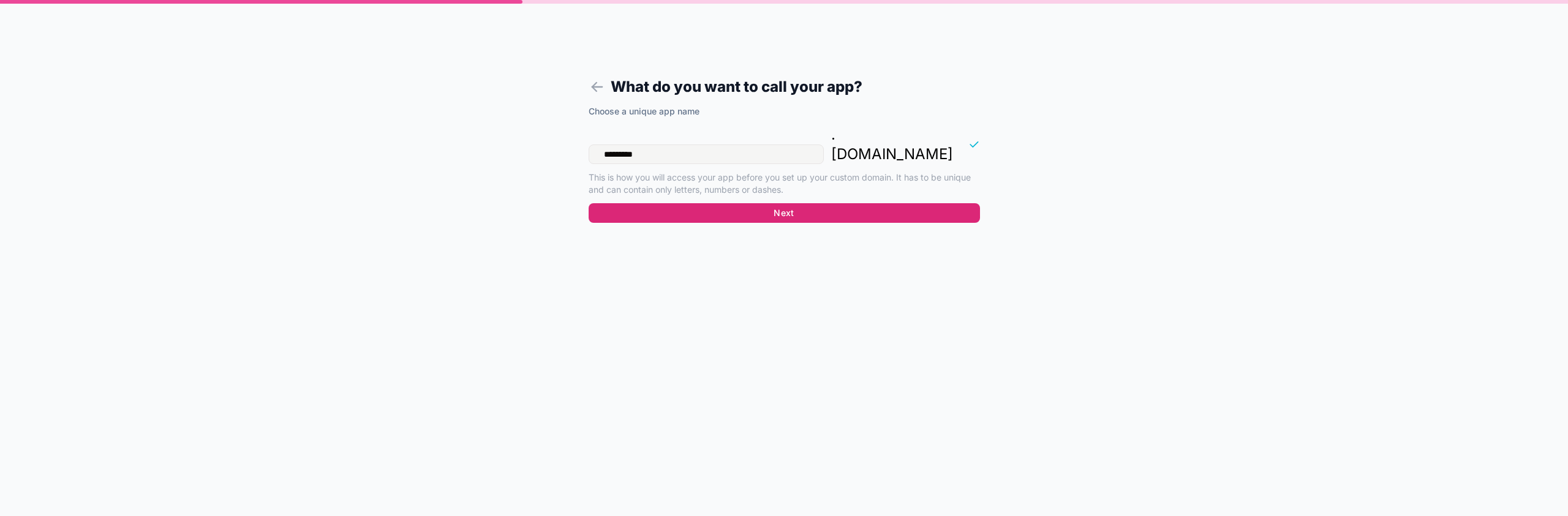
click at [955, 203] on button "Next" at bounding box center [784, 213] width 391 height 20
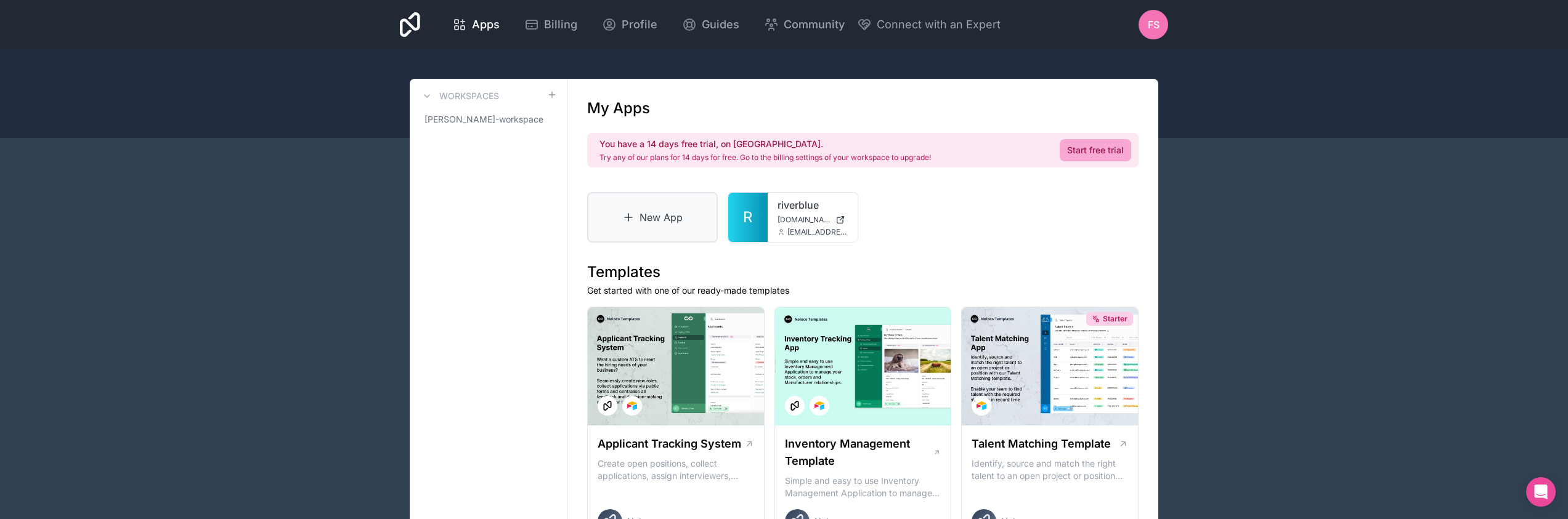
click at [675, 228] on link "New App" at bounding box center [652, 217] width 131 height 50
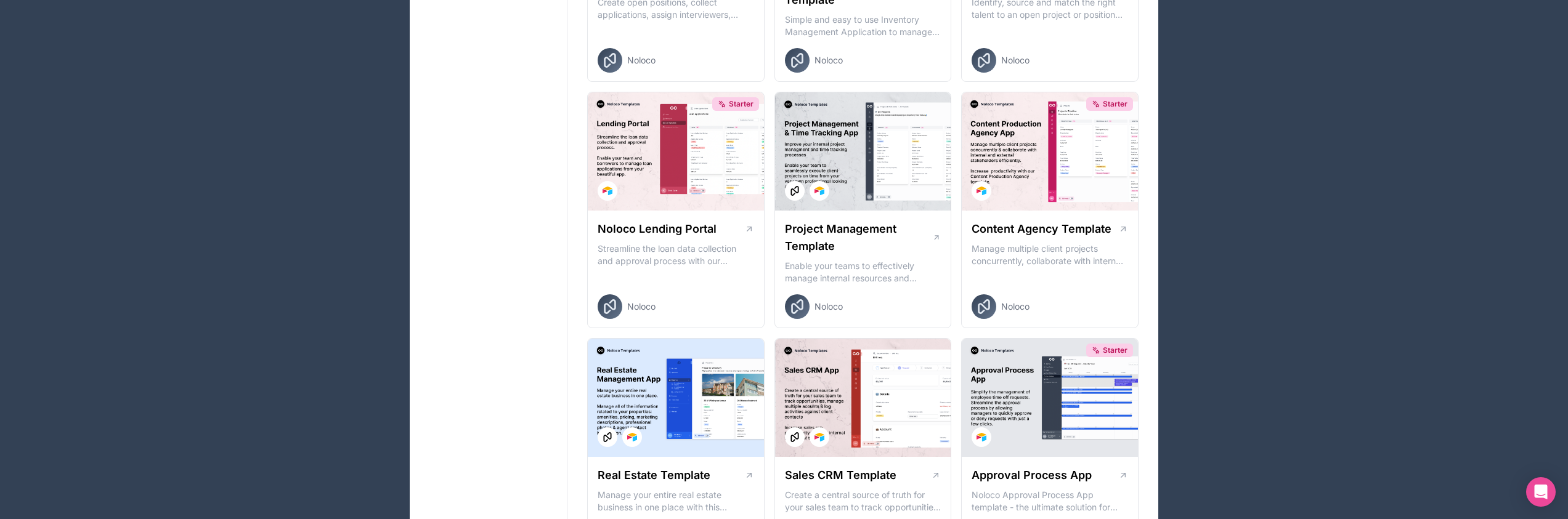
scroll to position [825, 0]
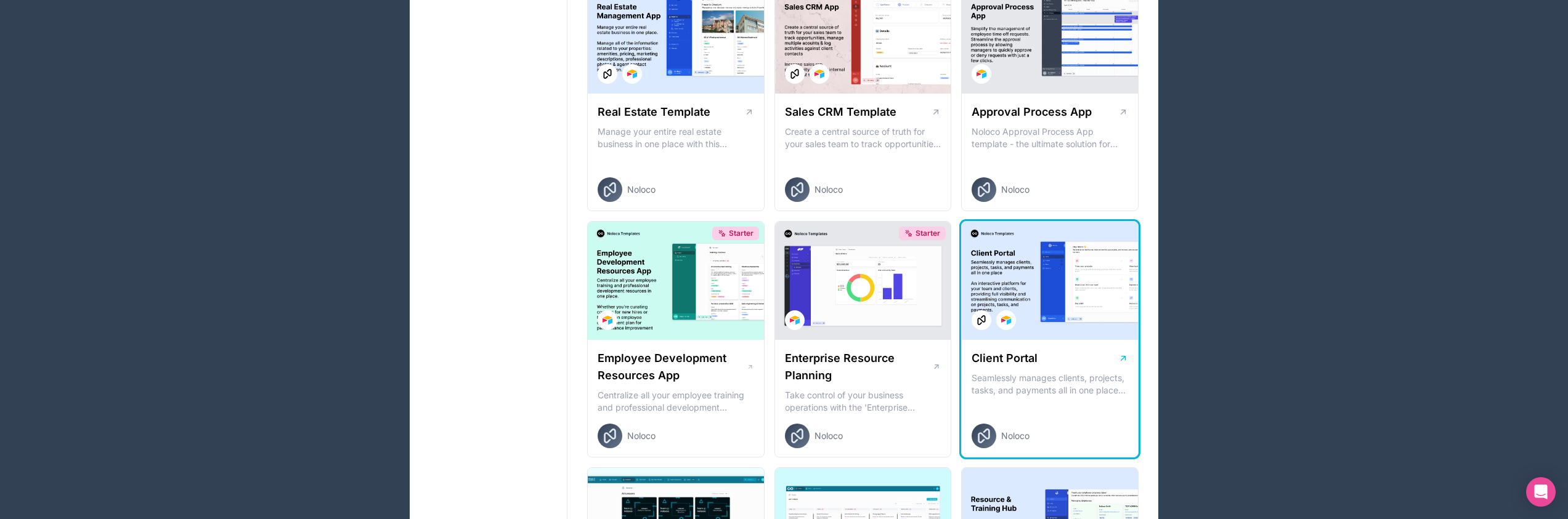
click at [1078, 280] on div at bounding box center [1050, 281] width 177 height 118
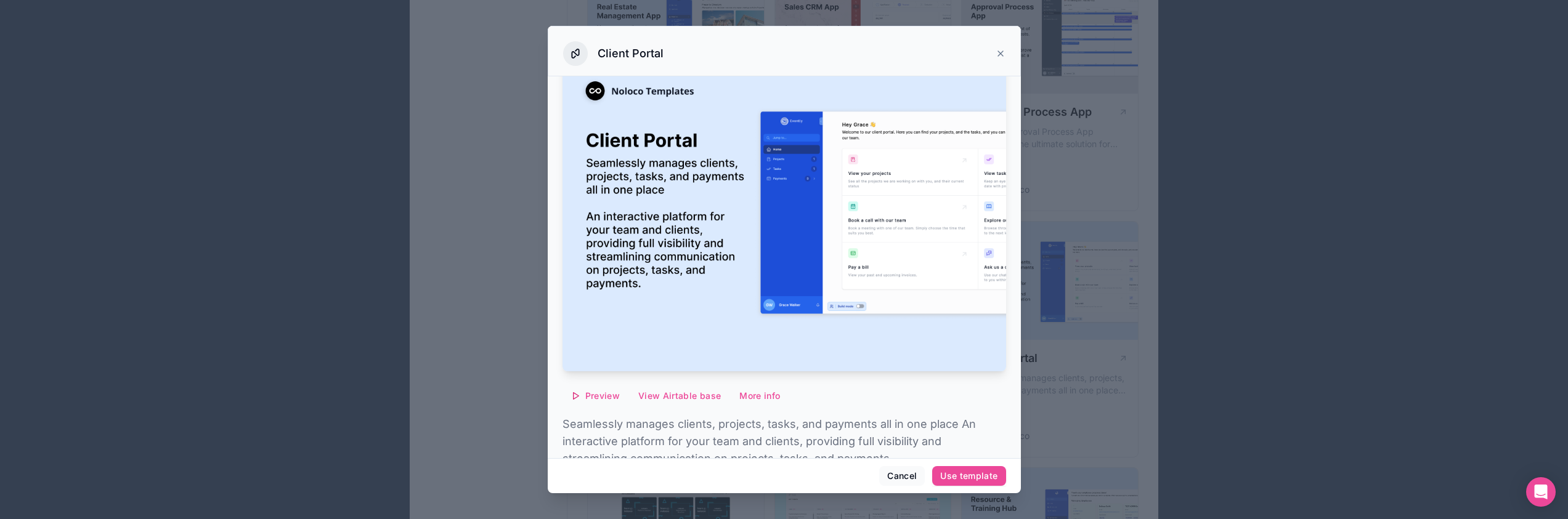
scroll to position [89, 0]
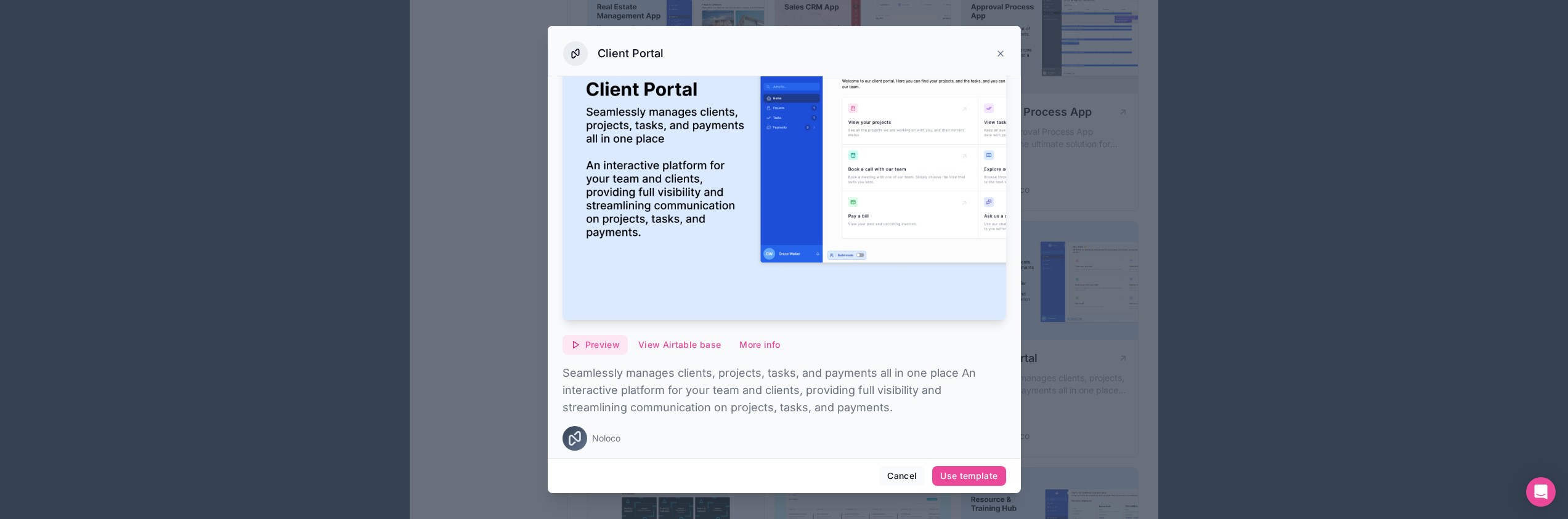
click at [593, 340] on span "Preview" at bounding box center [602, 345] width 35 height 11
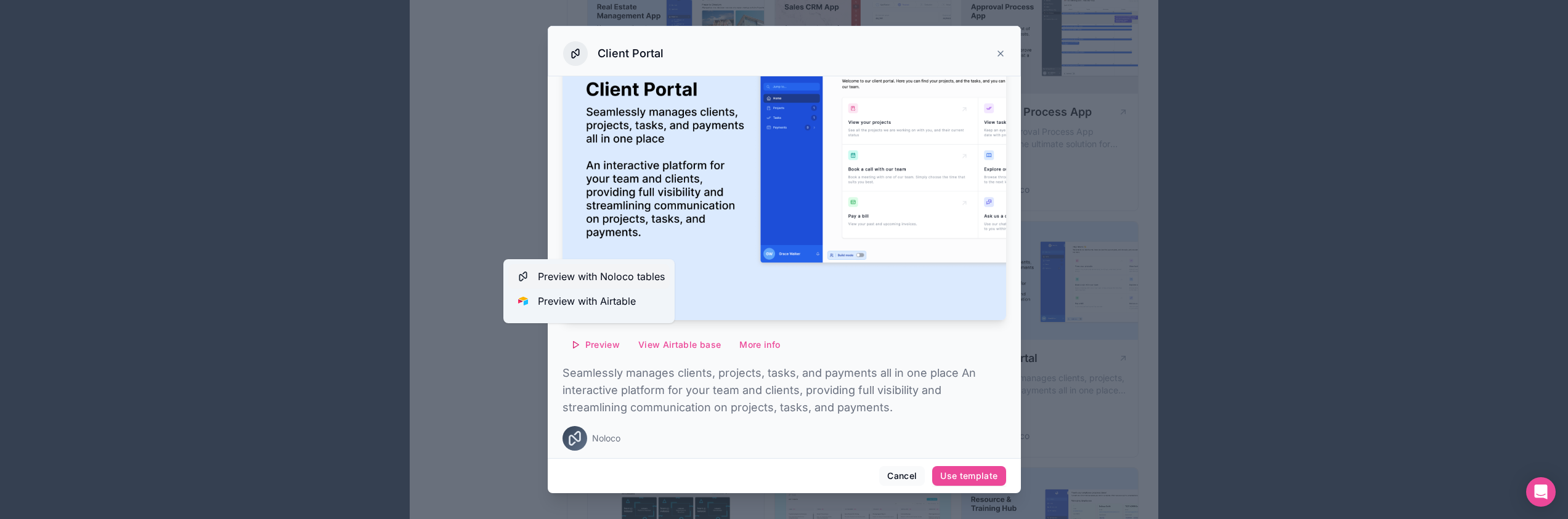
click at [593, 272] on span "Preview with Noloco tables" at bounding box center [601, 276] width 127 height 15
click at [608, 294] on span "Preview with Airtable" at bounding box center [587, 301] width 98 height 15
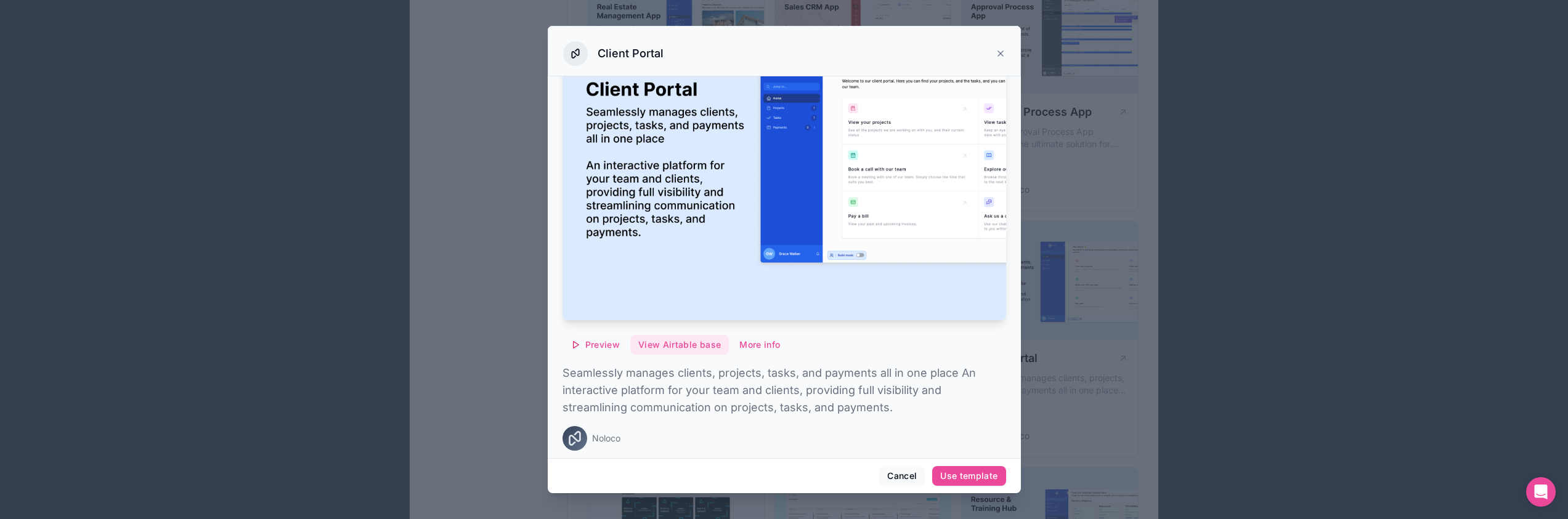
click at [678, 340] on button "View Airtable base" at bounding box center [679, 345] width 98 height 20
click at [599, 340] on span "Preview" at bounding box center [602, 345] width 35 height 11
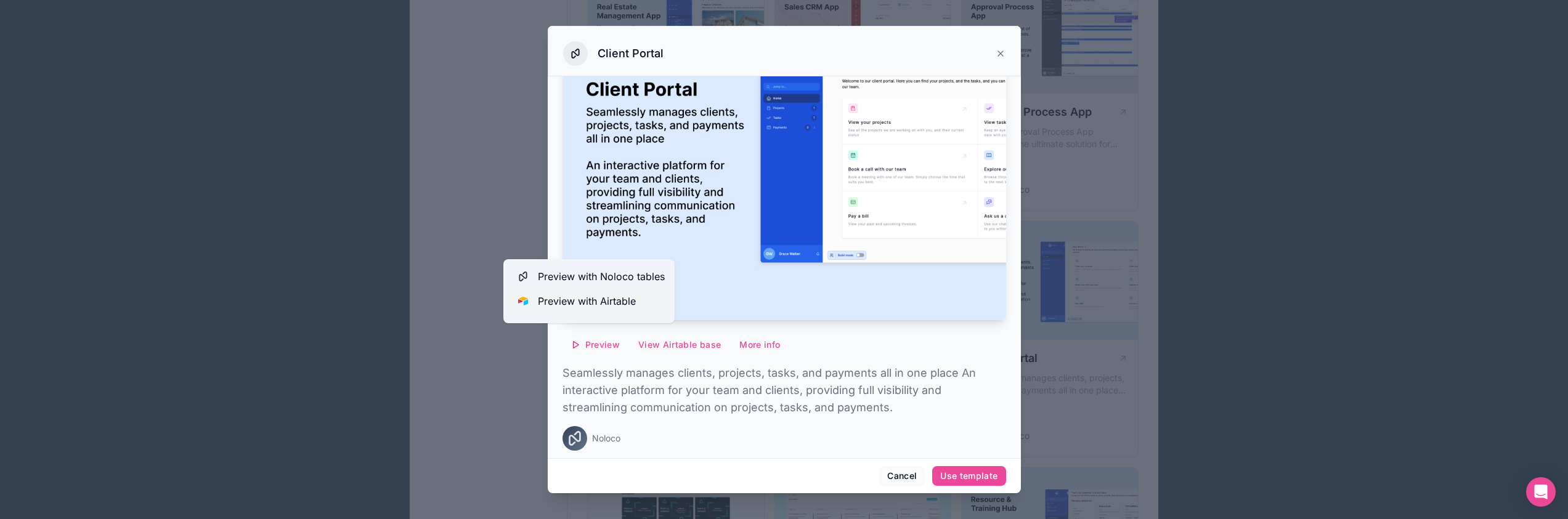
click at [590, 305] on span "Preview with Airtable" at bounding box center [587, 301] width 98 height 15
click at [780, 411] on div "Preview View Airtable base More info Seamlessly manages clients, projects, task…" at bounding box center [784, 224] width 443 height 462
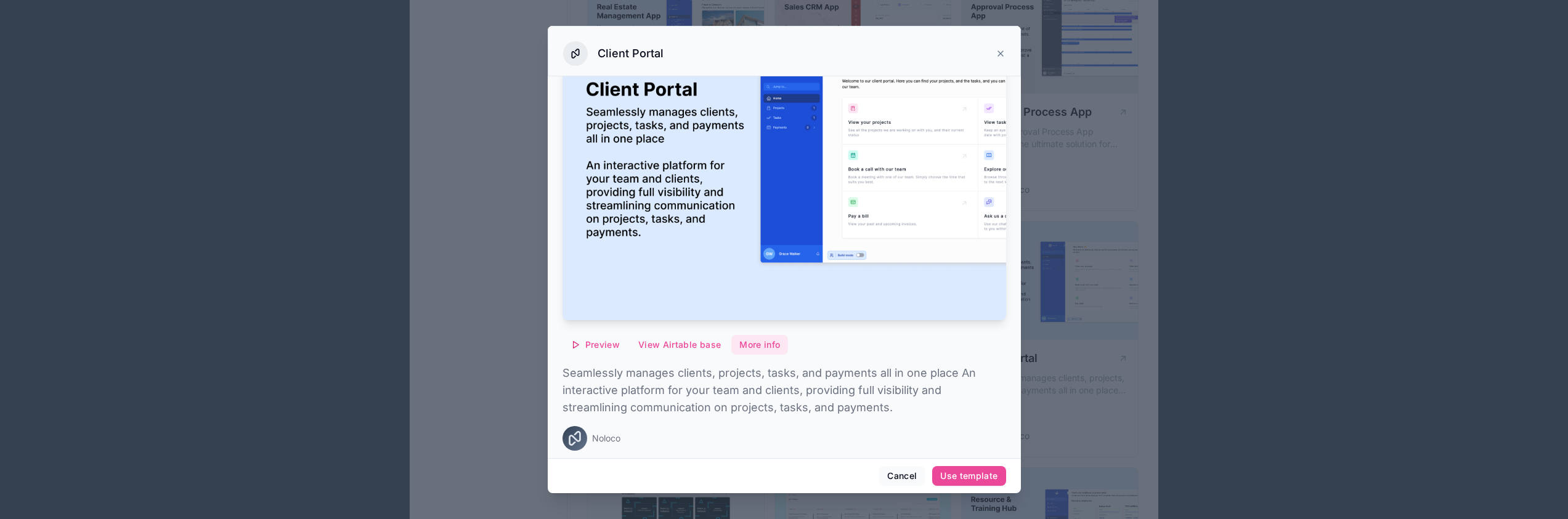
click at [744, 335] on button "More info" at bounding box center [760, 345] width 57 height 20
click at [997, 51] on icon at bounding box center [1001, 53] width 10 height 10
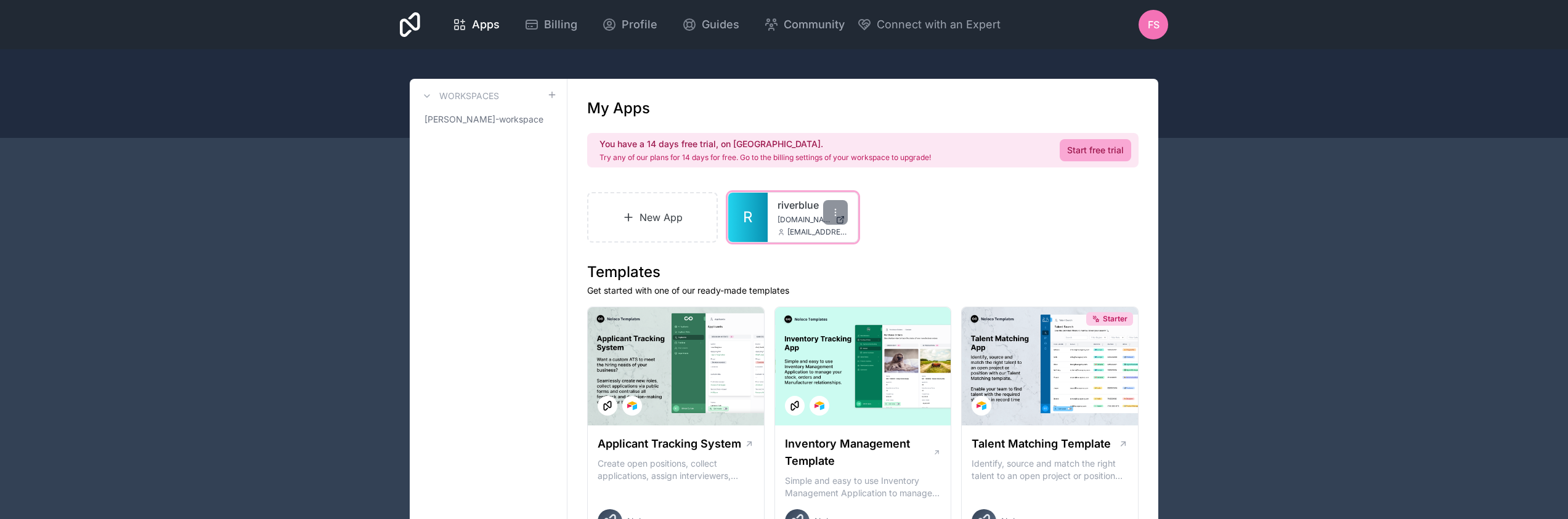
click at [781, 198] on link "riverblue" at bounding box center [812, 205] width 70 height 15
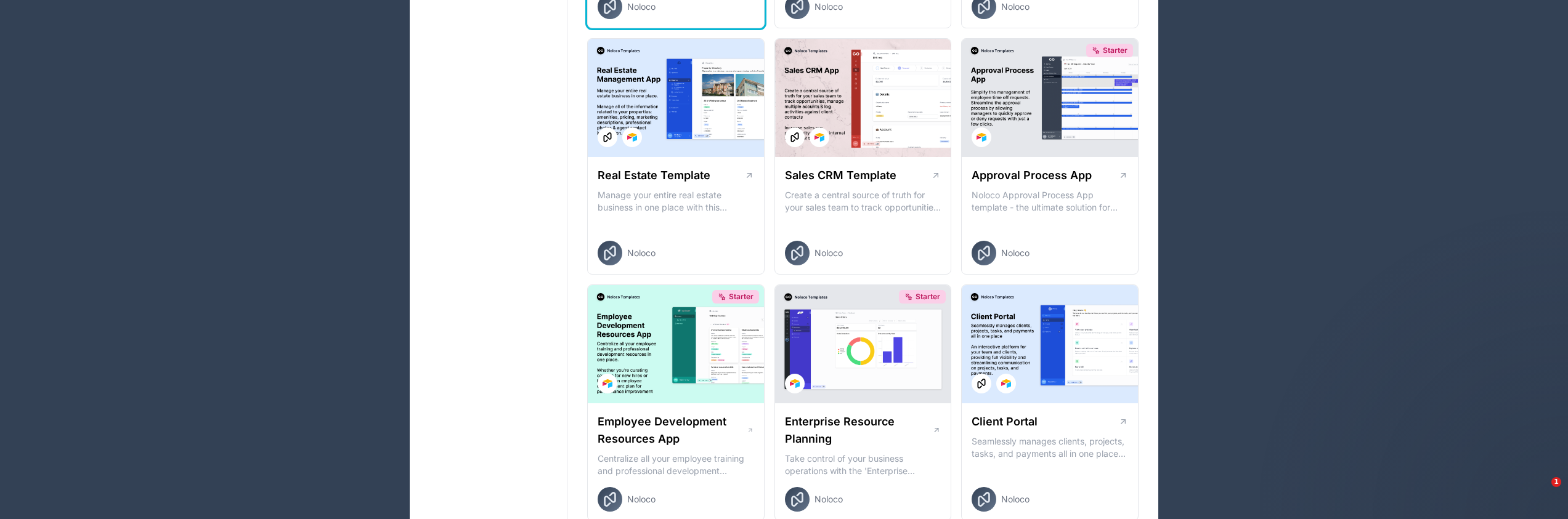
scroll to position [1, 0]
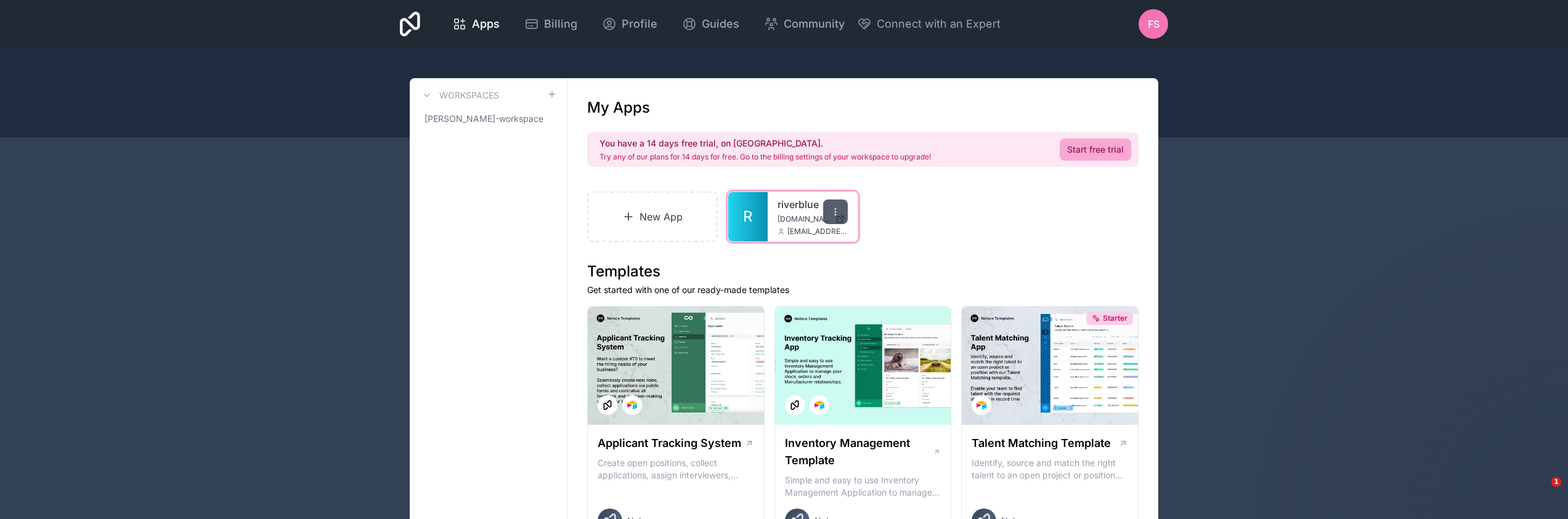
click at [841, 216] on div at bounding box center [835, 211] width 24 height 24
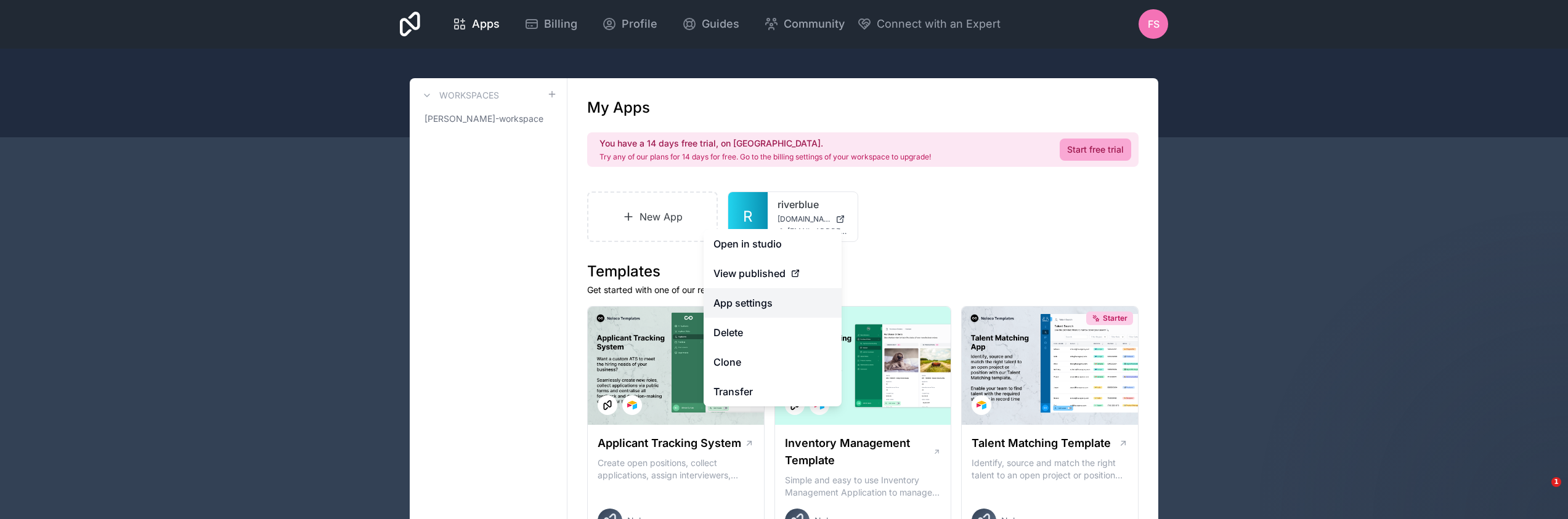
click at [807, 308] on link "App settings" at bounding box center [772, 303] width 138 height 30
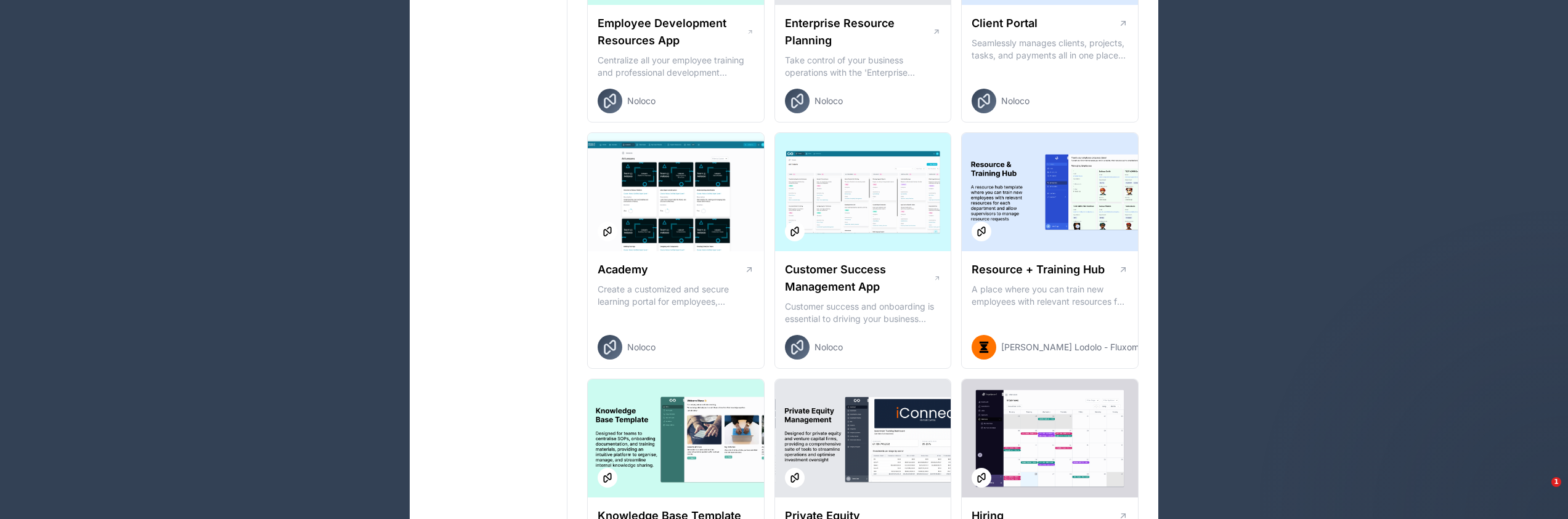
scroll to position [987, 0]
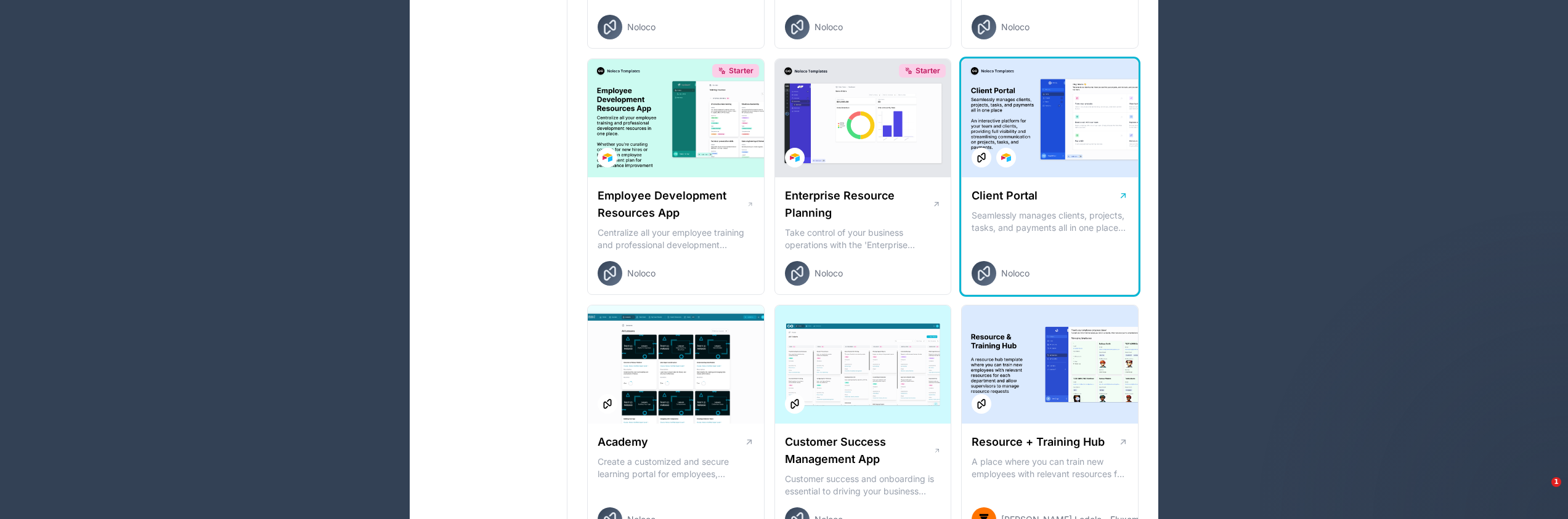
click at [1072, 114] on div at bounding box center [1050, 118] width 177 height 118
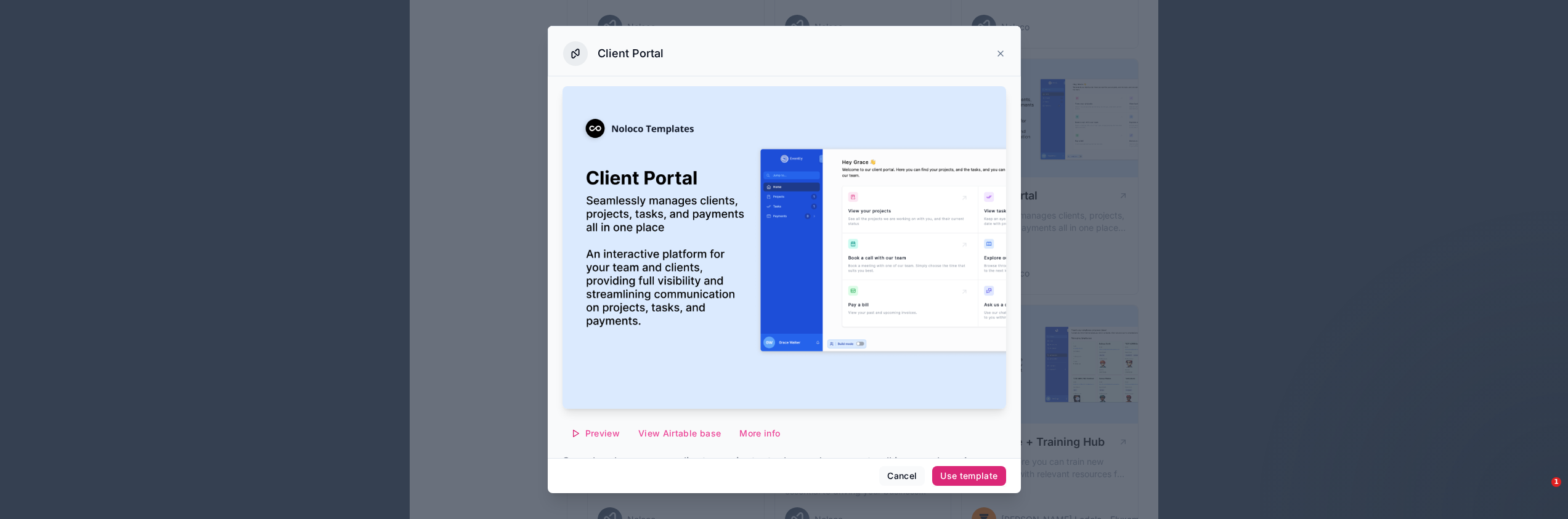
click at [971, 473] on div "Use template" at bounding box center [969, 475] width 58 height 11
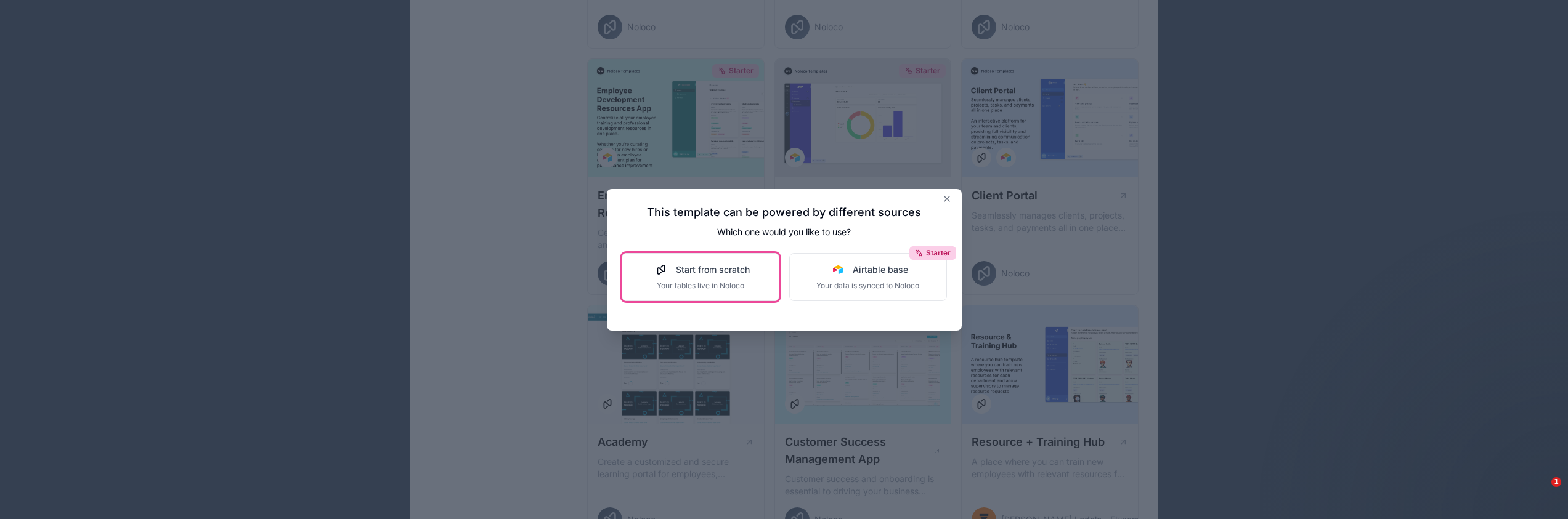
click at [678, 269] on span "Start from scratch" at bounding box center [713, 269] width 74 height 13
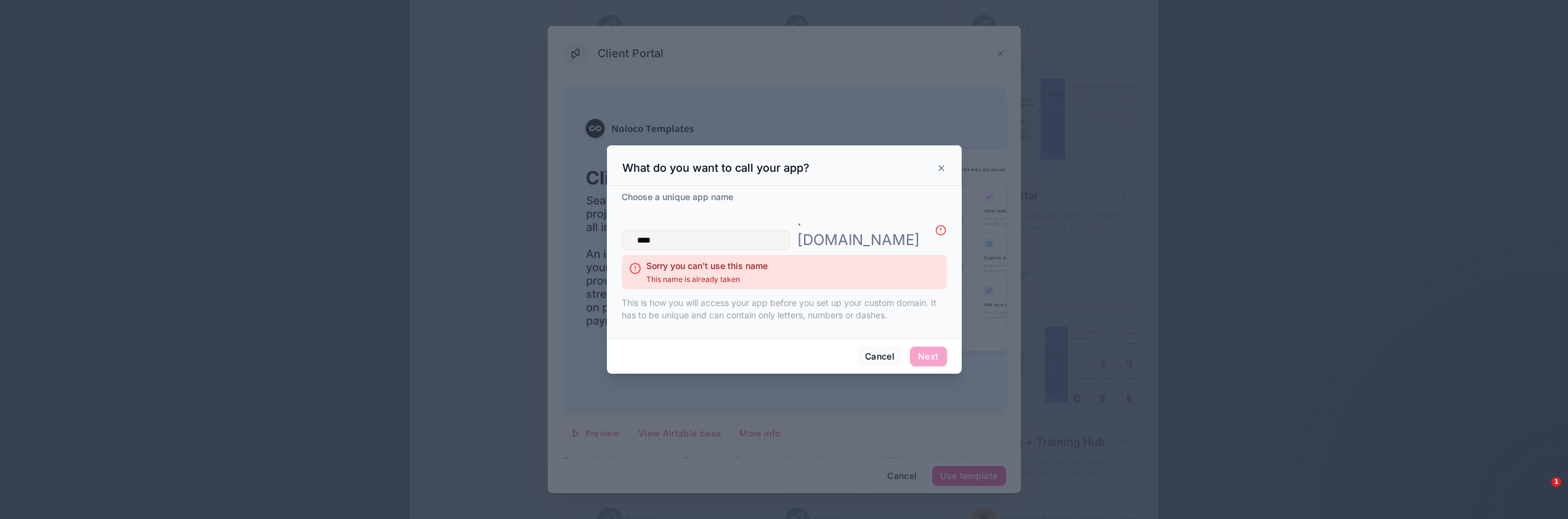
click at [916, 318] on div "Choose a unique app name **** . noloco.co Sorry you can't use this name This na…" at bounding box center [784, 260] width 325 height 138
click at [726, 230] on input "****" at bounding box center [706, 240] width 168 height 20
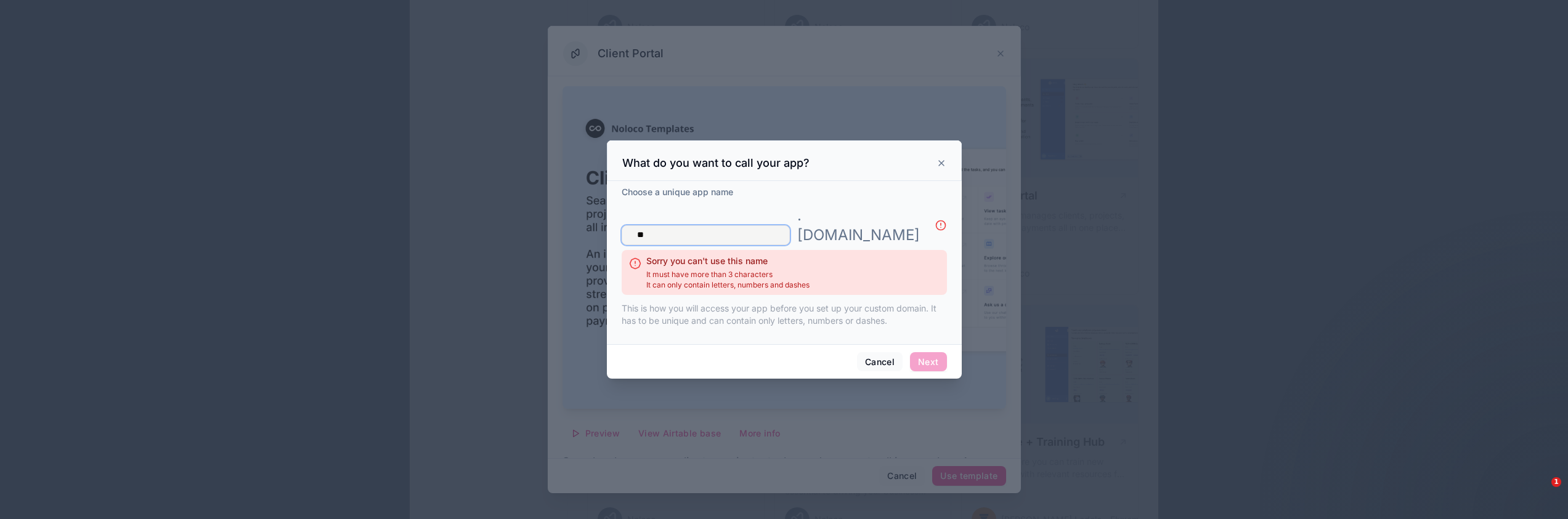
type input "*"
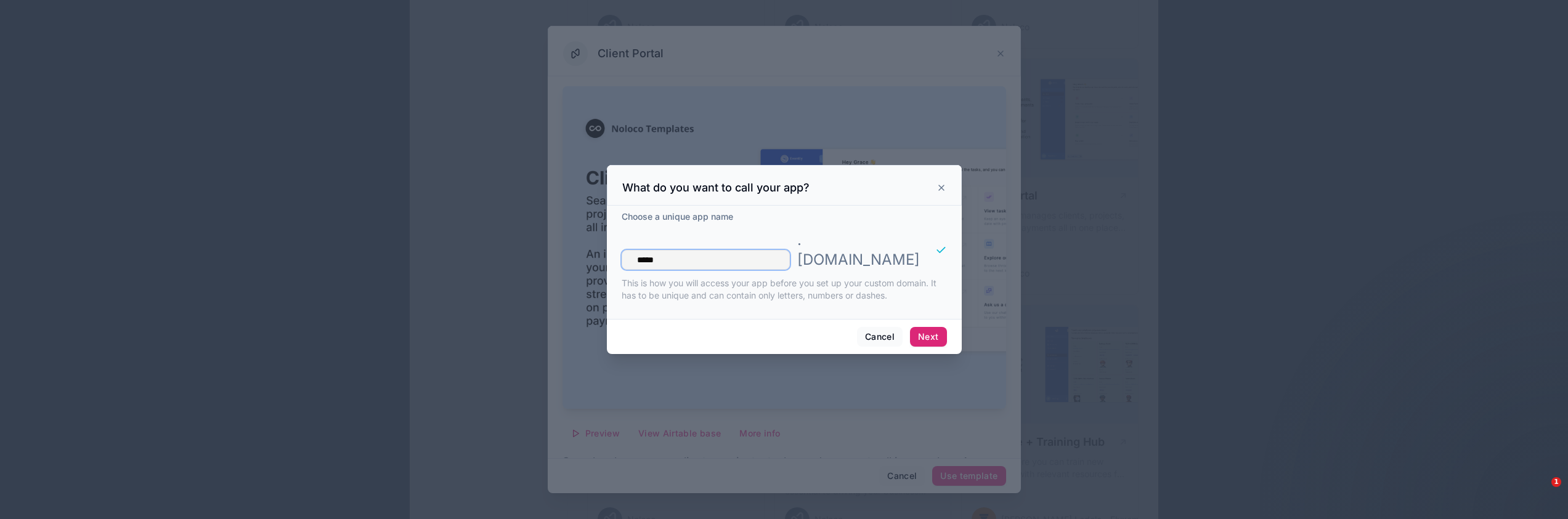
type input "*****"
click at [922, 327] on button "Next" at bounding box center [928, 337] width 36 height 20
